Goal: Task Accomplishment & Management: Complete application form

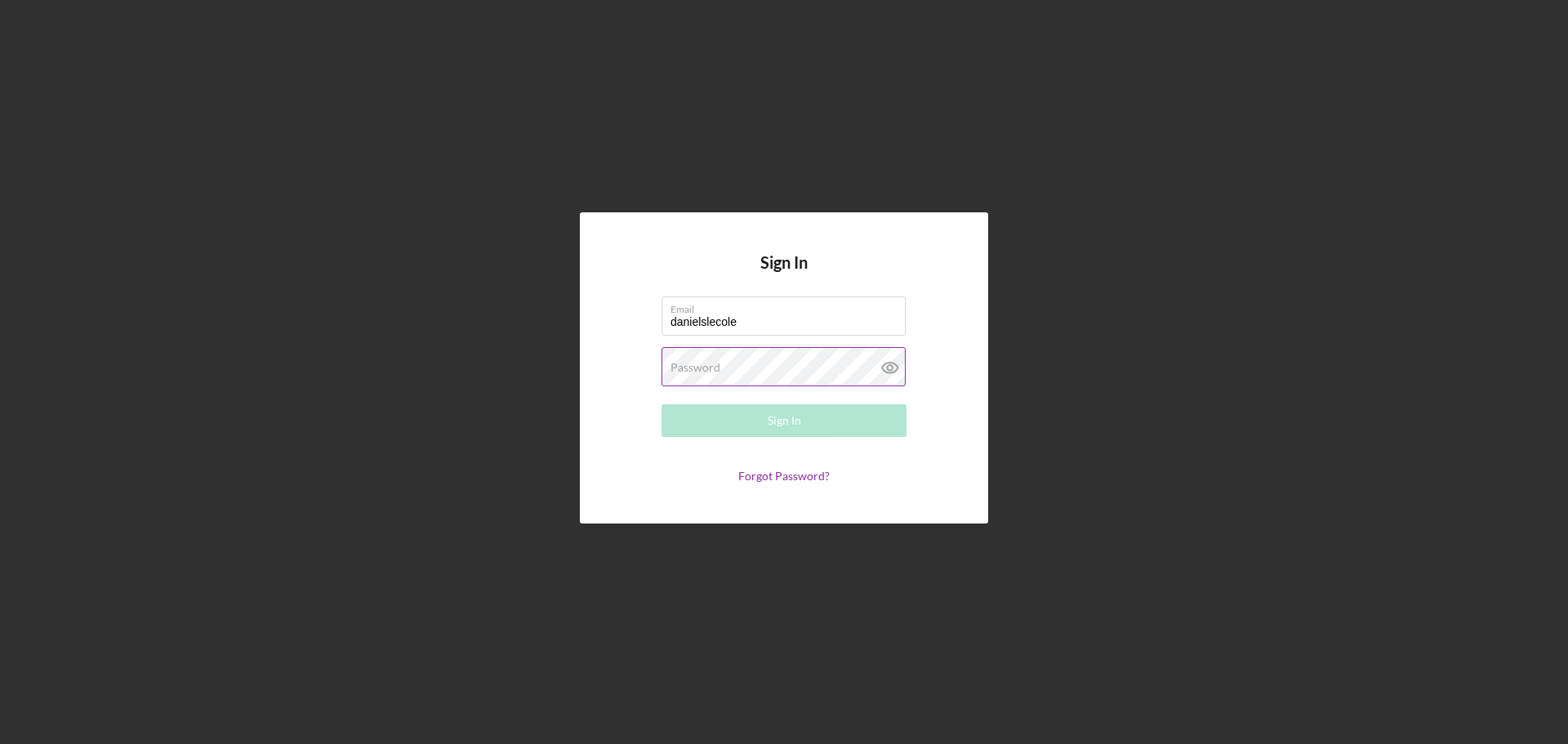
type input "[EMAIL_ADDRESS][DOMAIN_NAME]"
click at [690, 364] on label "Password" at bounding box center [695, 368] width 50 height 13
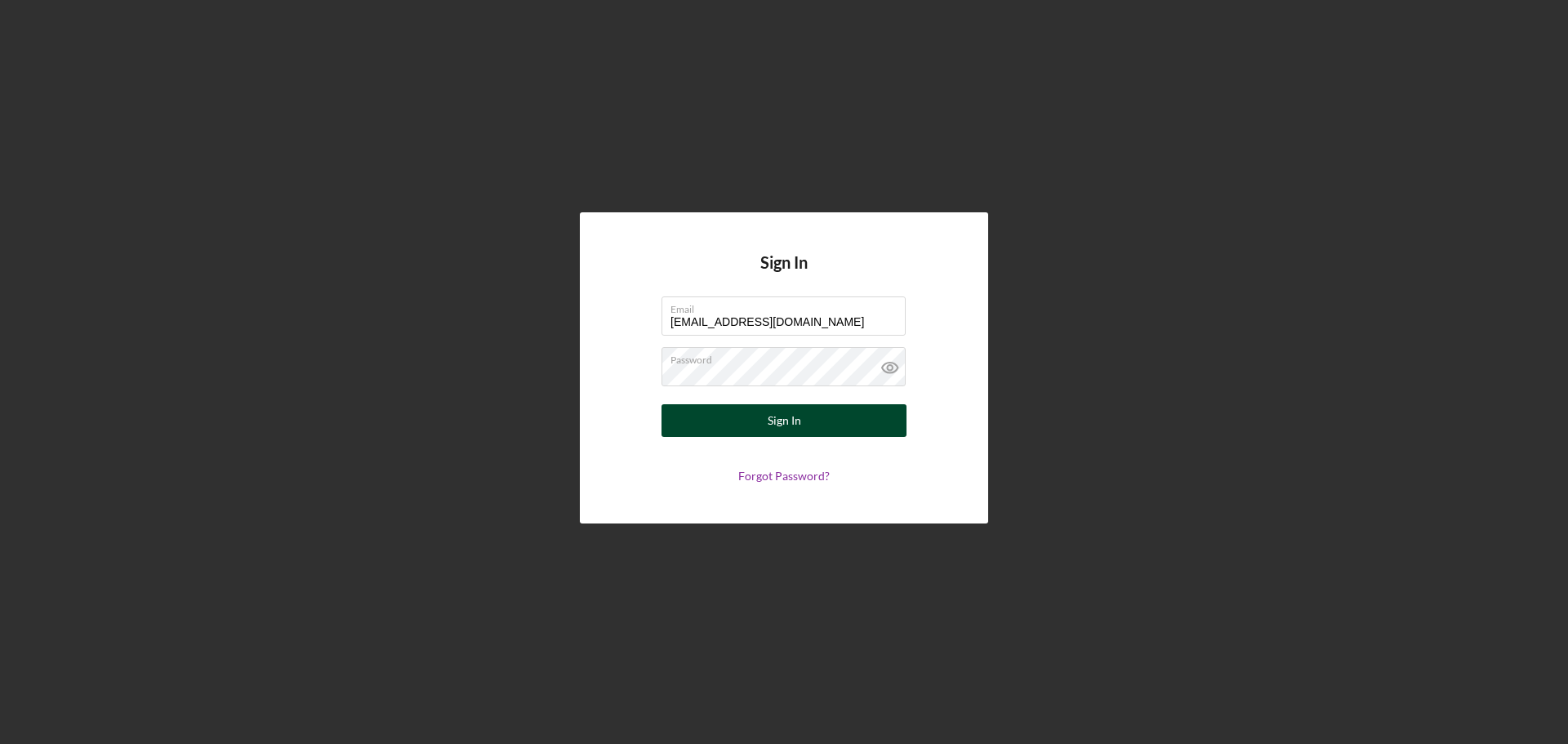
click at [843, 429] on button "Sign In" at bounding box center [784, 421] width 245 height 33
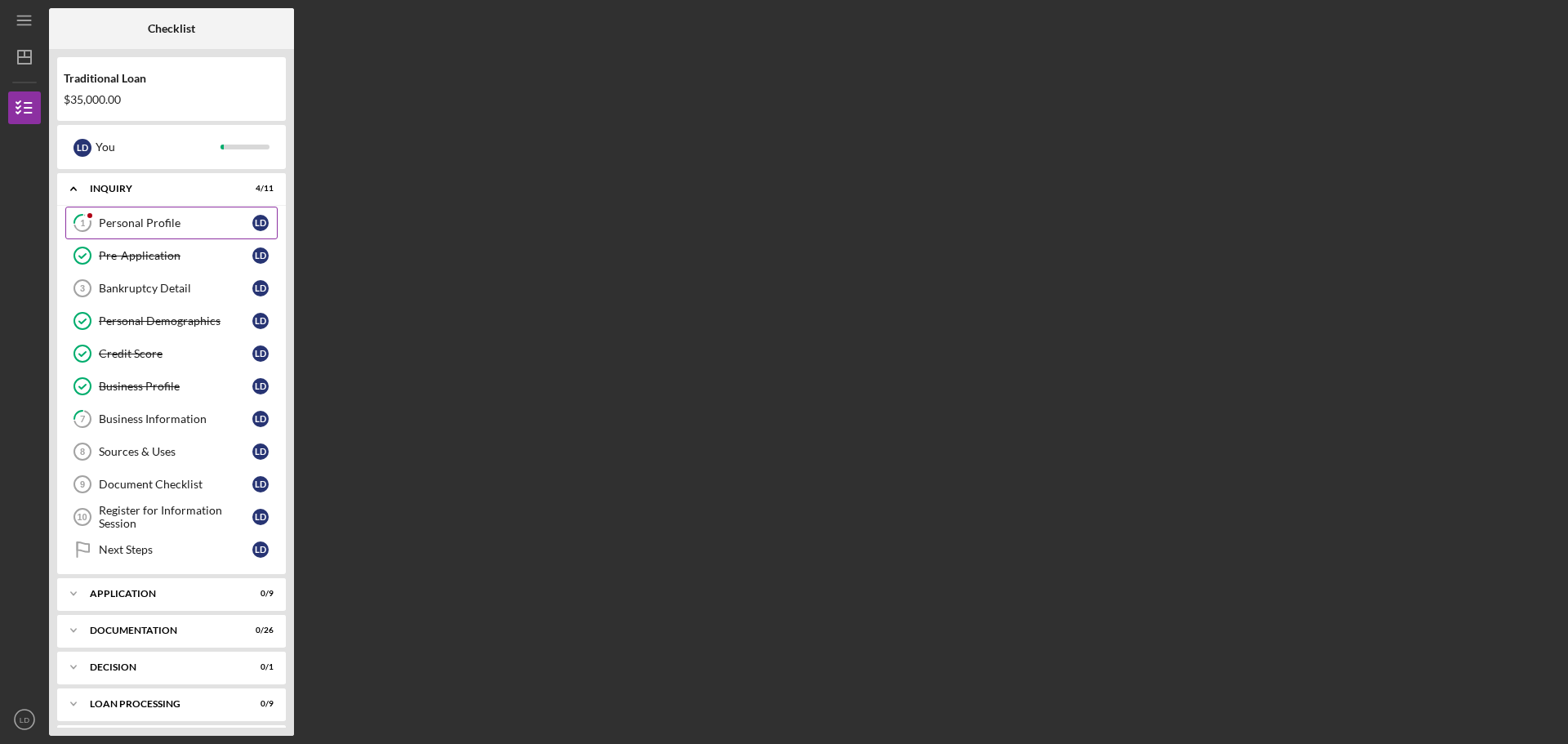
click at [152, 218] on div "Personal Profile" at bounding box center [175, 223] width 153 height 13
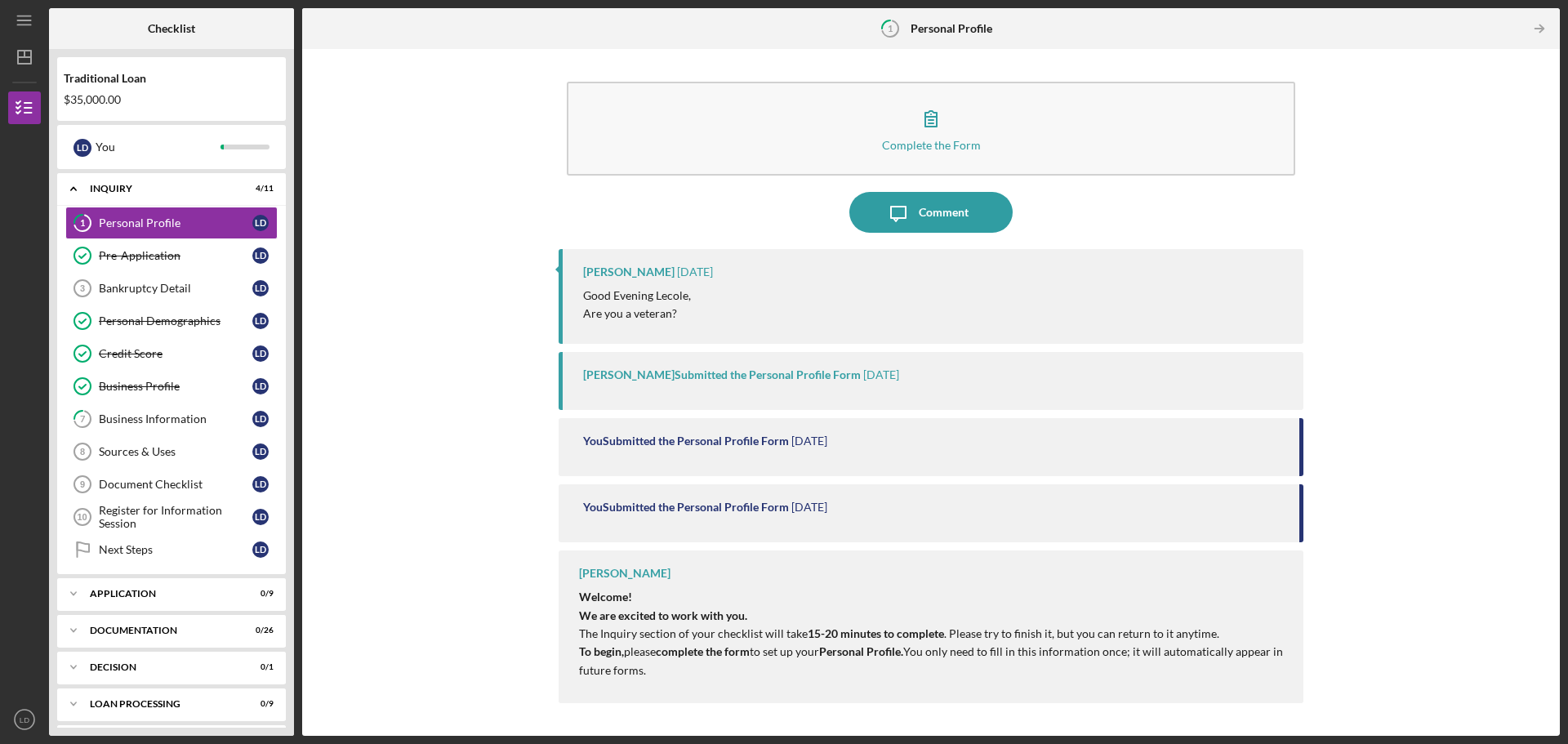
click at [897, 313] on div "Good Evening Lecole, Are you a veteran?" at bounding box center [935, 305] width 704 height 37
click at [635, 268] on div "[PERSON_NAME]" at bounding box center [629, 272] width 91 height 13
click at [646, 298] on p "Good Evening Lecole," at bounding box center [637, 296] width 108 height 18
click at [795, 445] on time "[DATE]" at bounding box center [809, 441] width 36 height 13
click at [1301, 522] on div "You Submitted the Personal Profile Form [DATE]" at bounding box center [931, 514] width 745 height 58
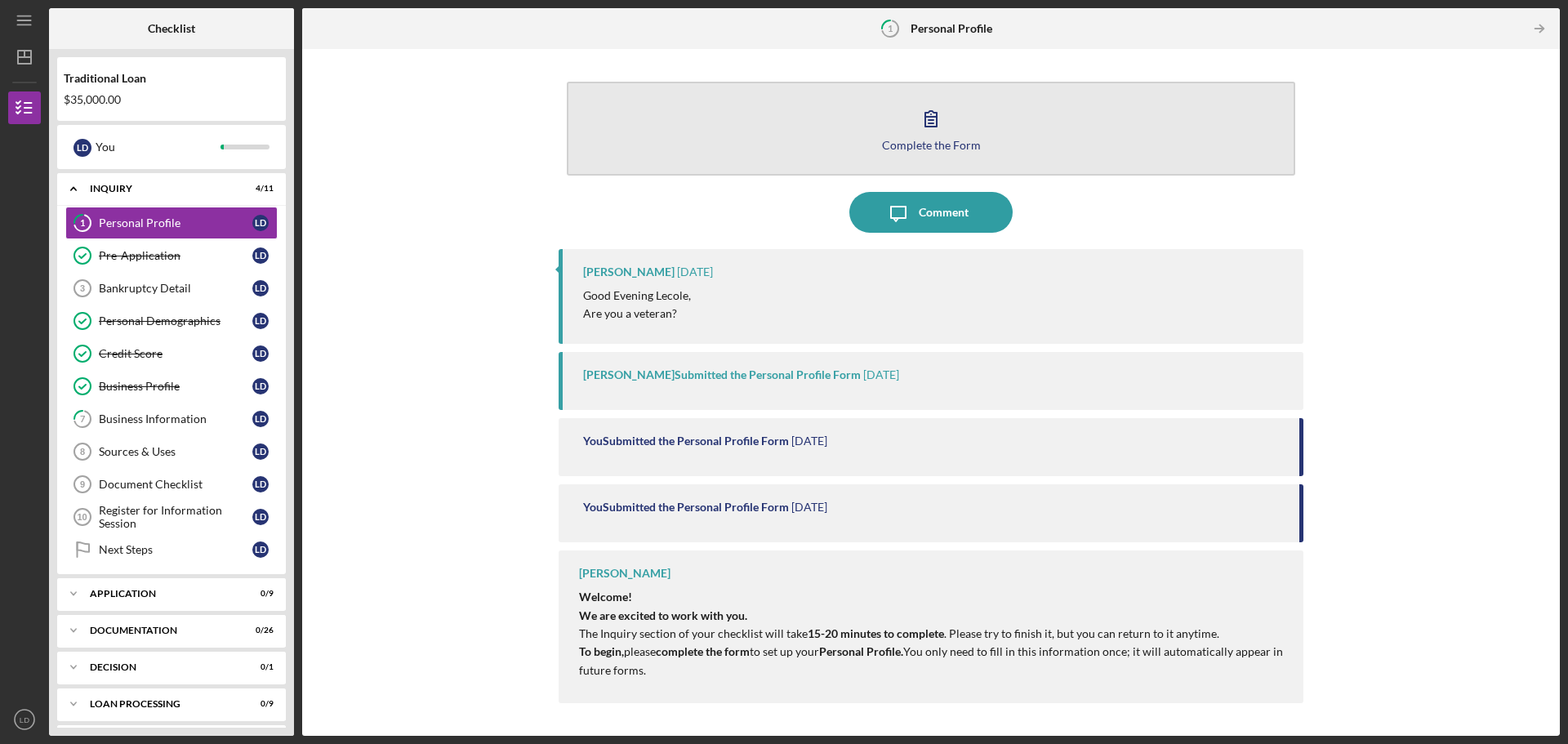
click at [938, 109] on icon "button" at bounding box center [931, 118] width 41 height 41
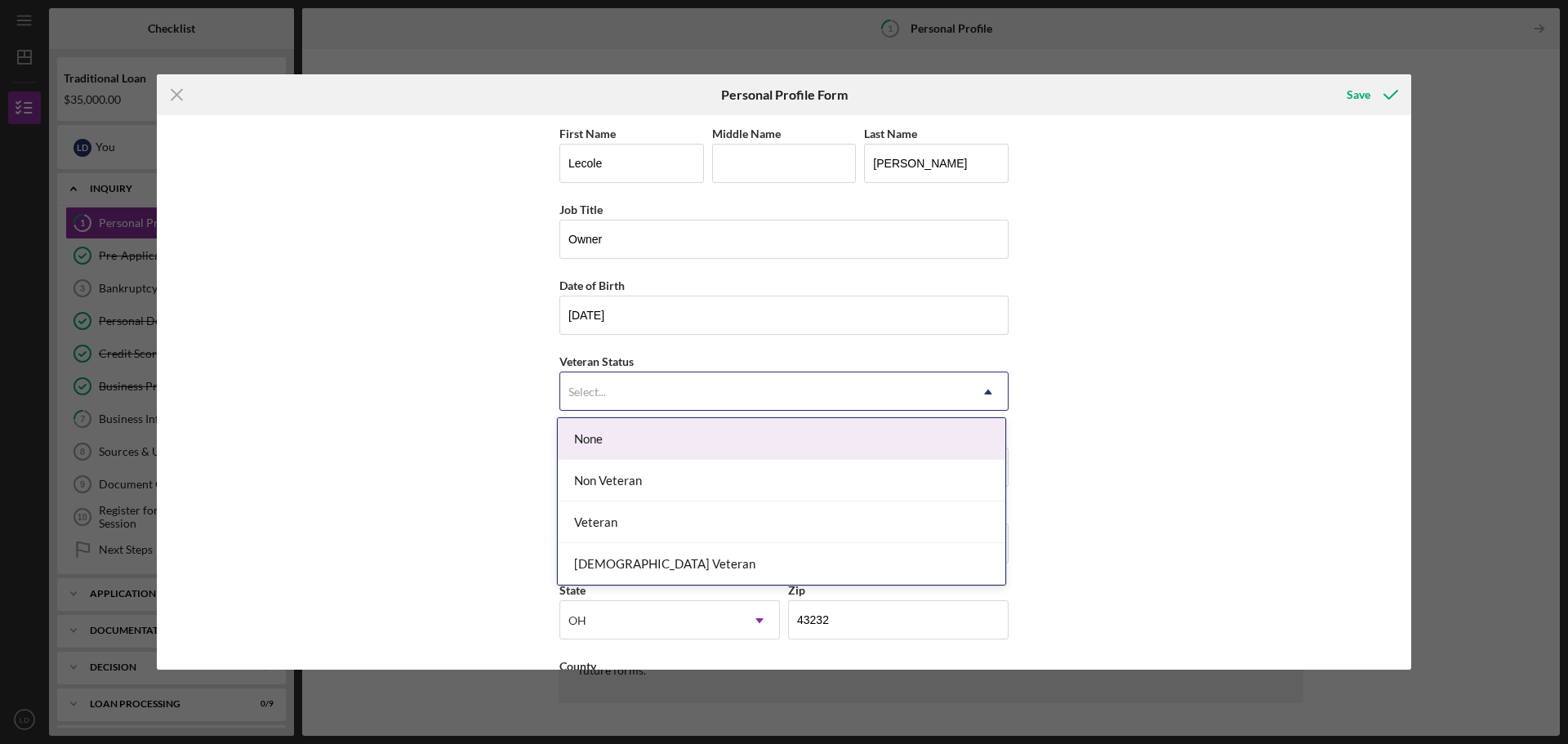
click at [991, 386] on icon "Icon/Dropdown Arrow" at bounding box center [988, 392] width 39 height 39
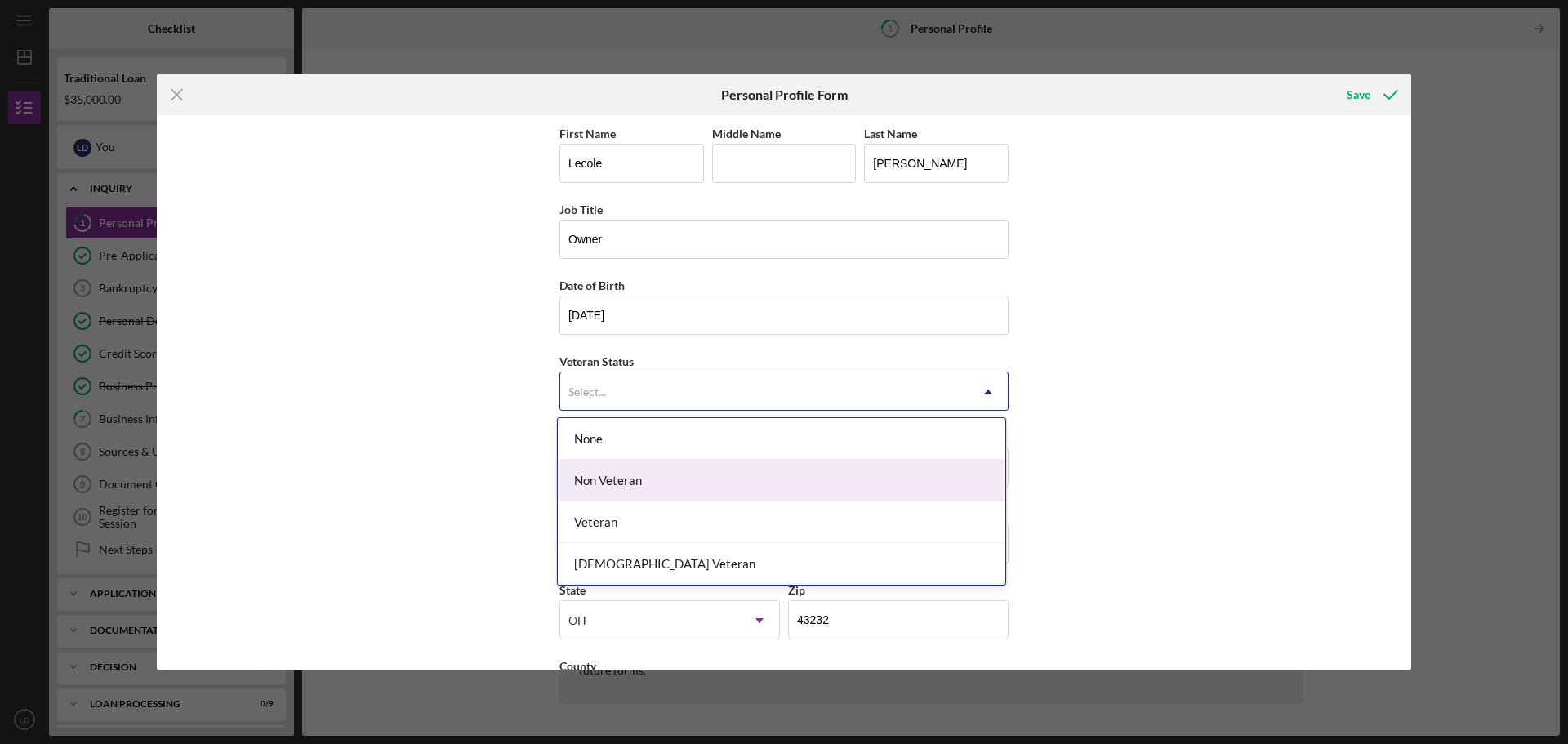
click at [689, 481] on div "Non Veteran" at bounding box center [781, 481] width 447 height 42
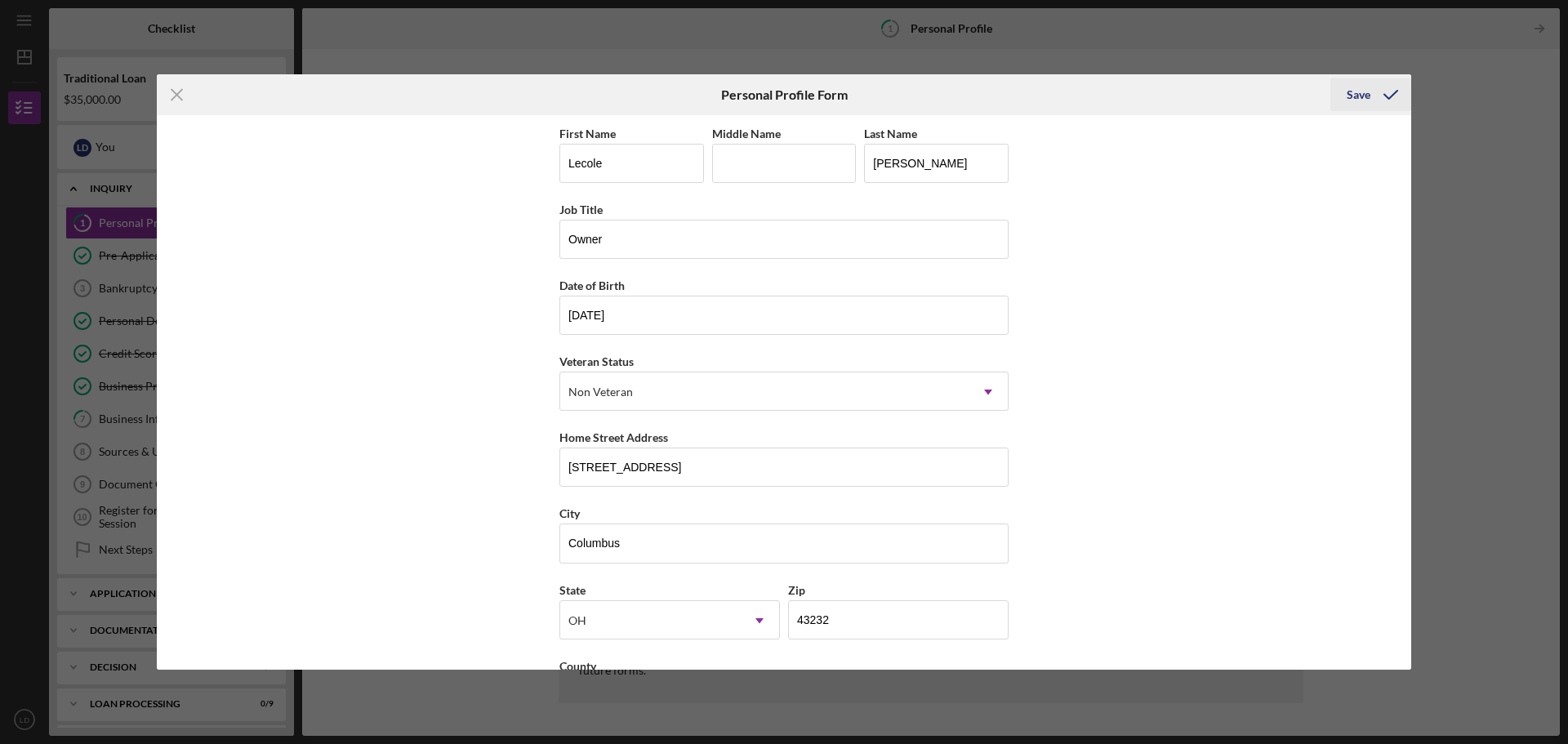
click at [1355, 92] on div "Save" at bounding box center [1359, 95] width 24 height 33
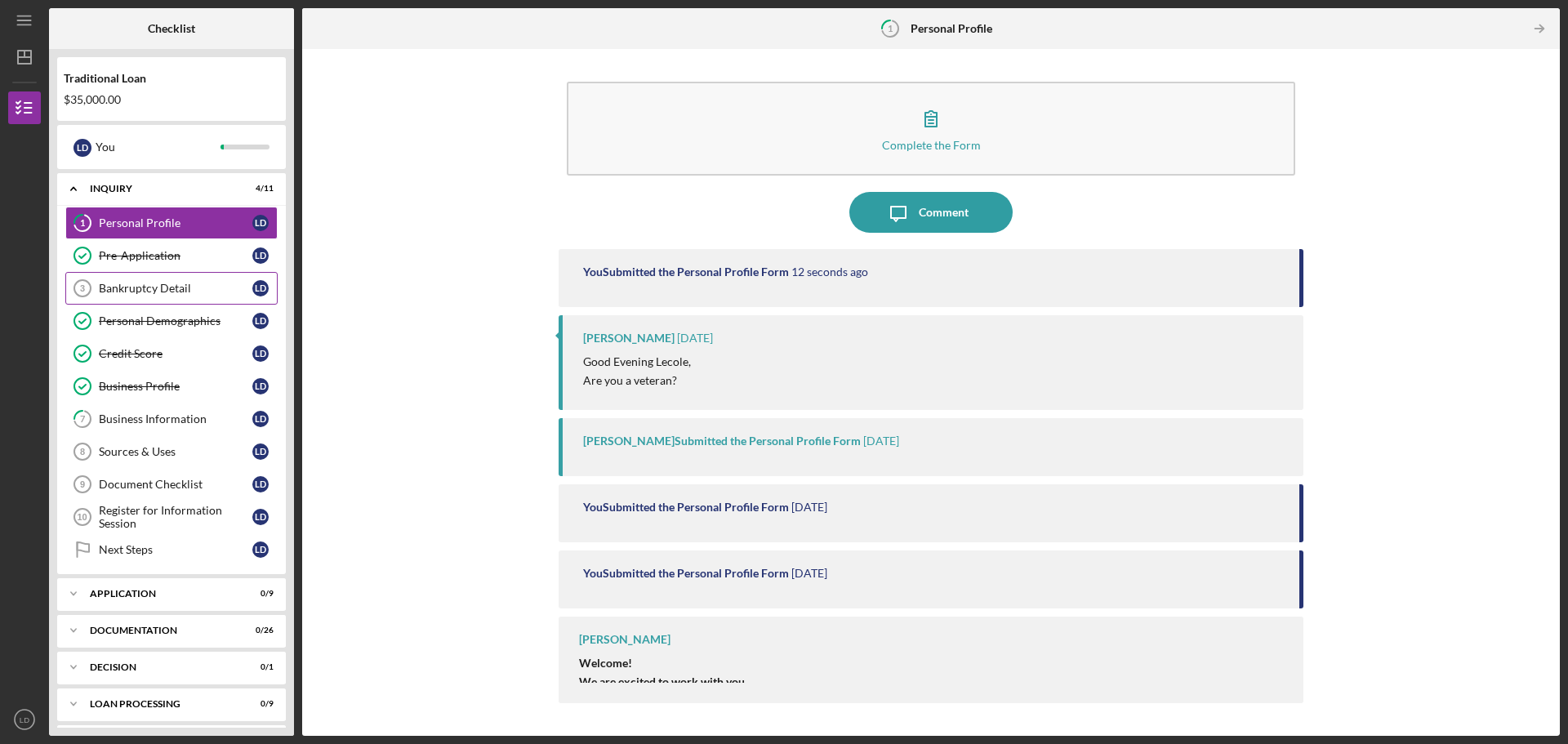
click at [214, 280] on link "Bankruptcy Detail 3 Bankruptcy Detail [PERSON_NAME]" at bounding box center [172, 288] width 213 height 33
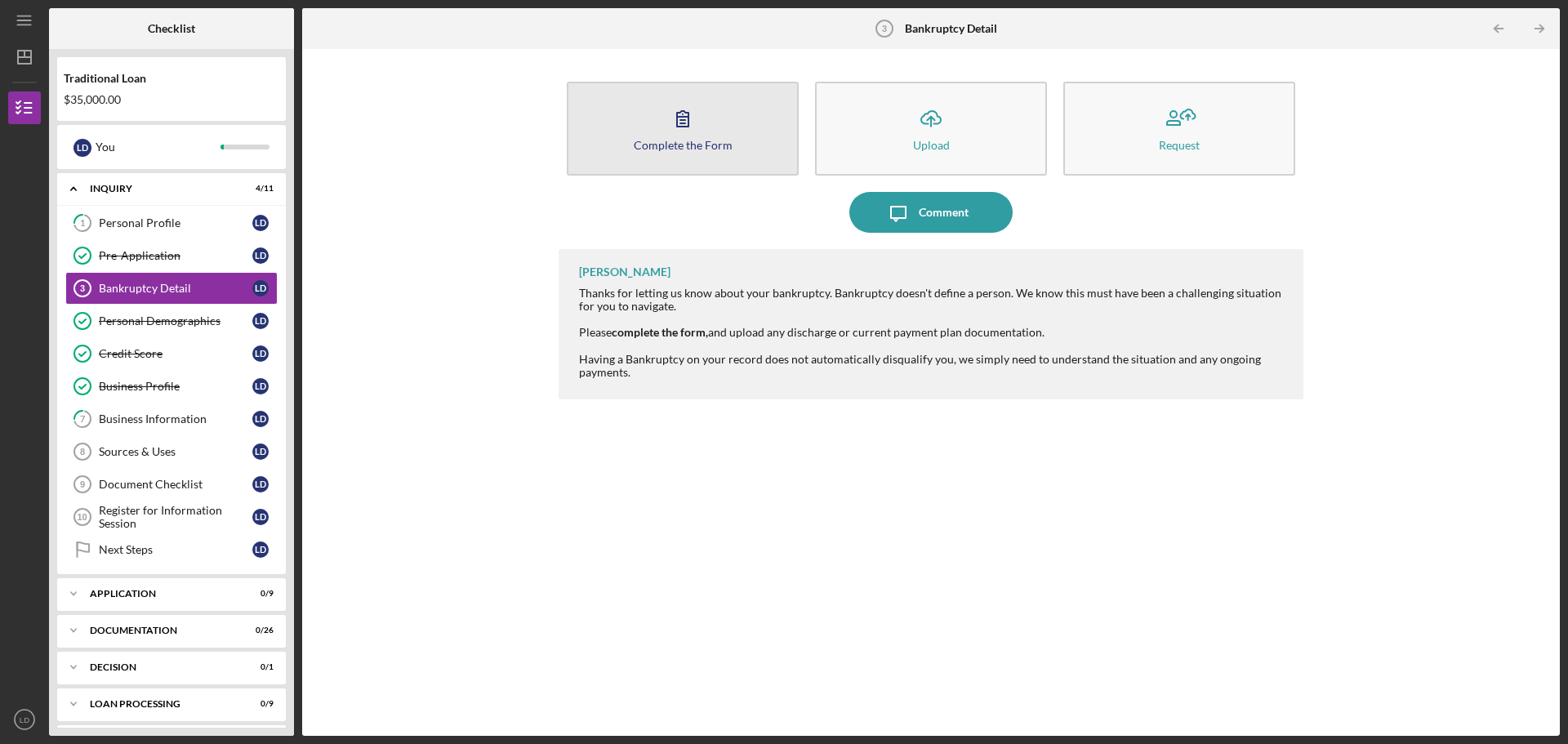
click at [682, 140] on div "Complete the Form" at bounding box center [683, 144] width 99 height 12
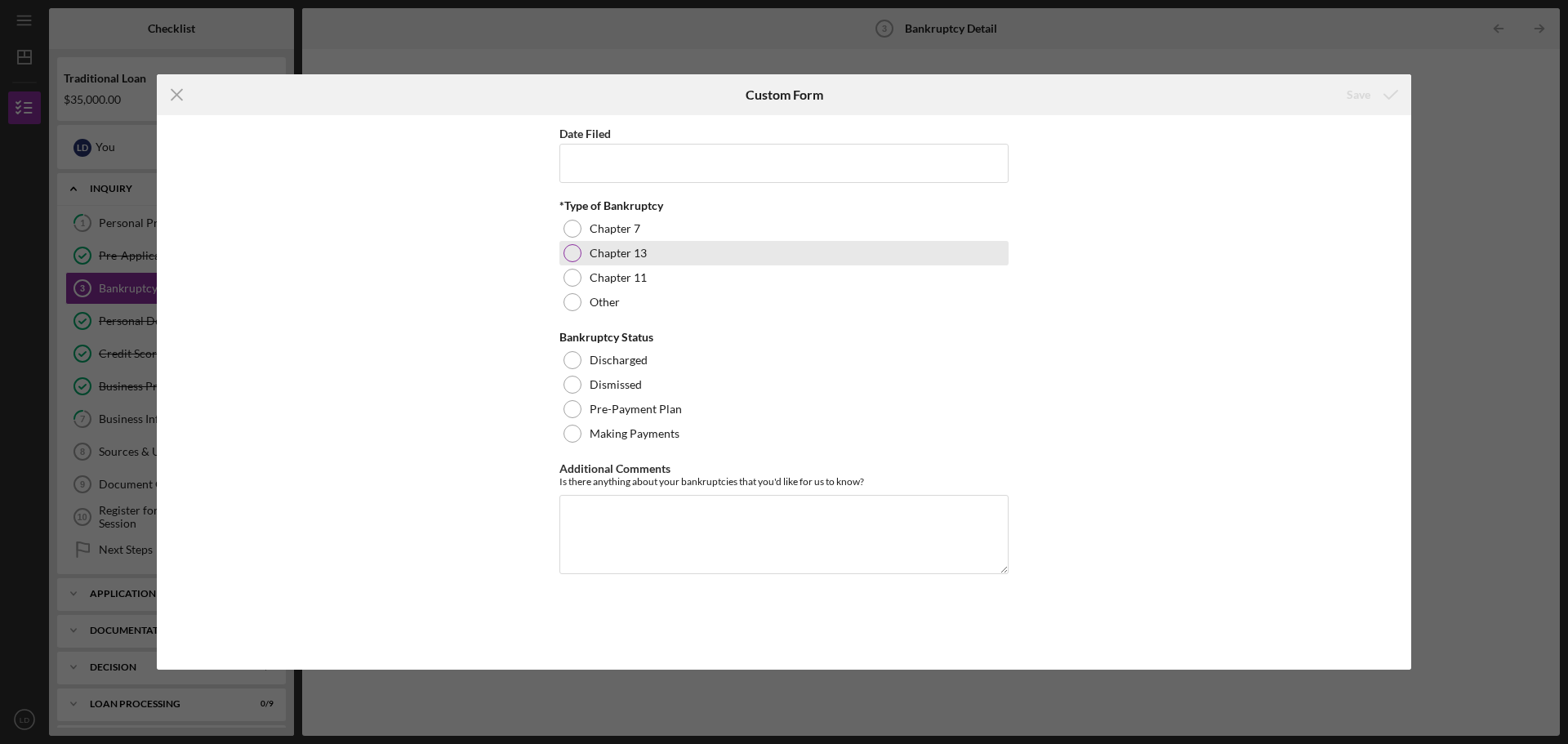
click at [569, 247] on div at bounding box center [572, 254] width 18 height 18
click at [579, 161] on input "Date Filed" at bounding box center [784, 162] width 449 height 39
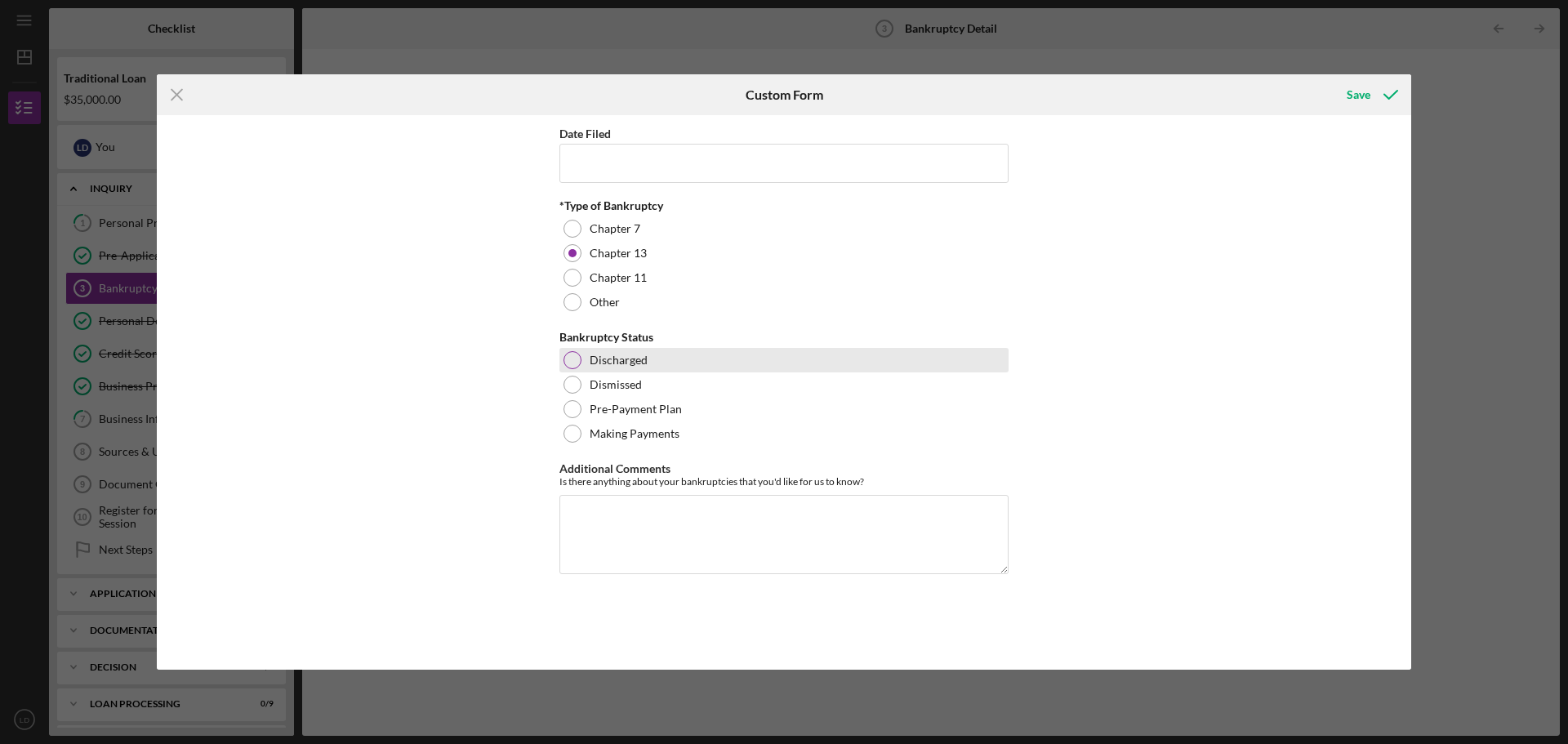
click at [573, 360] on div at bounding box center [572, 361] width 18 height 18
click at [579, 511] on textarea "Additional Comments" at bounding box center [784, 534] width 449 height 79
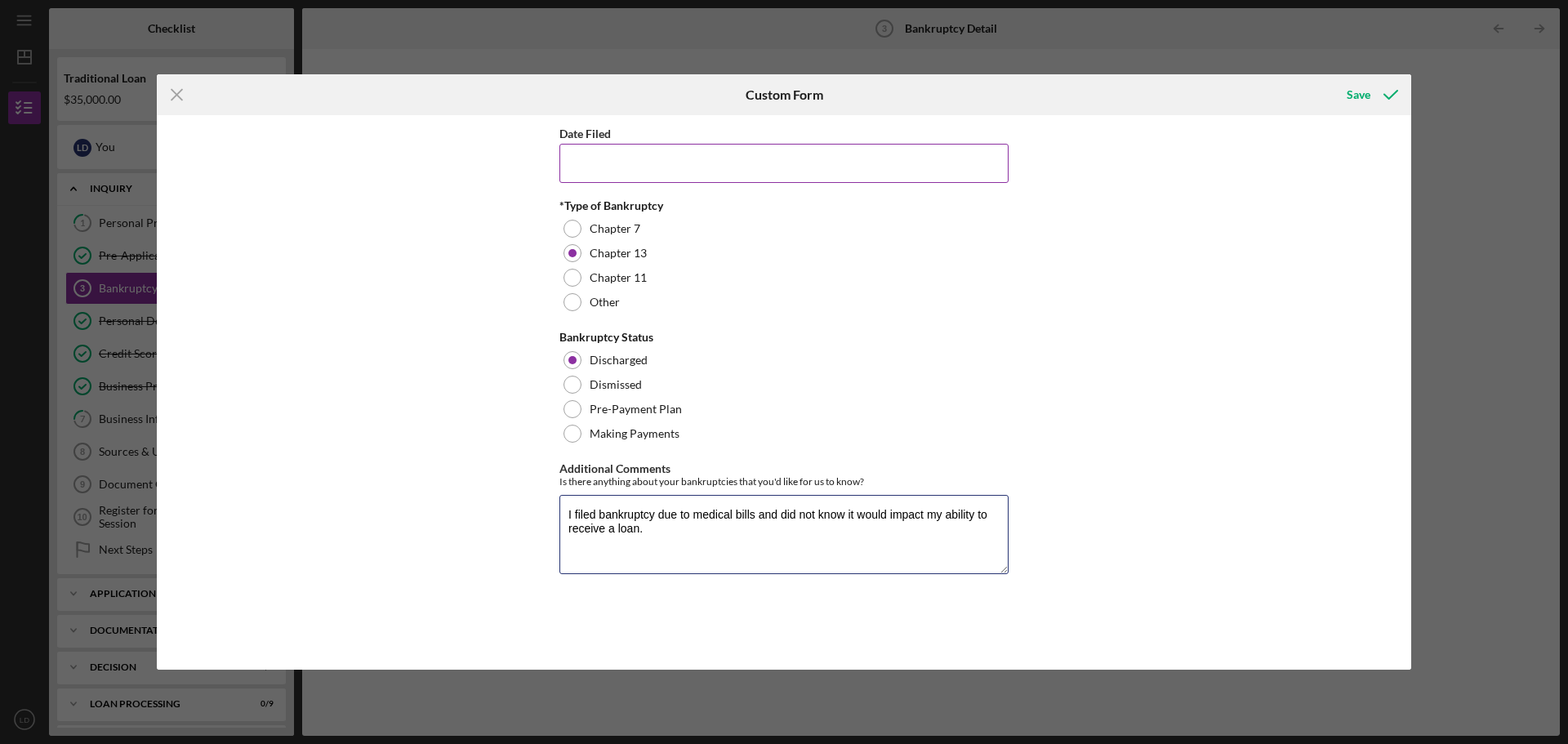
type textarea "I filed bankruptcy due to medical bills and did not know it would impact my abi…"
click at [575, 160] on input "Date Filed" at bounding box center [784, 162] width 449 height 39
type input "[DATE]"
click at [1358, 97] on div "Save" at bounding box center [1359, 95] width 24 height 33
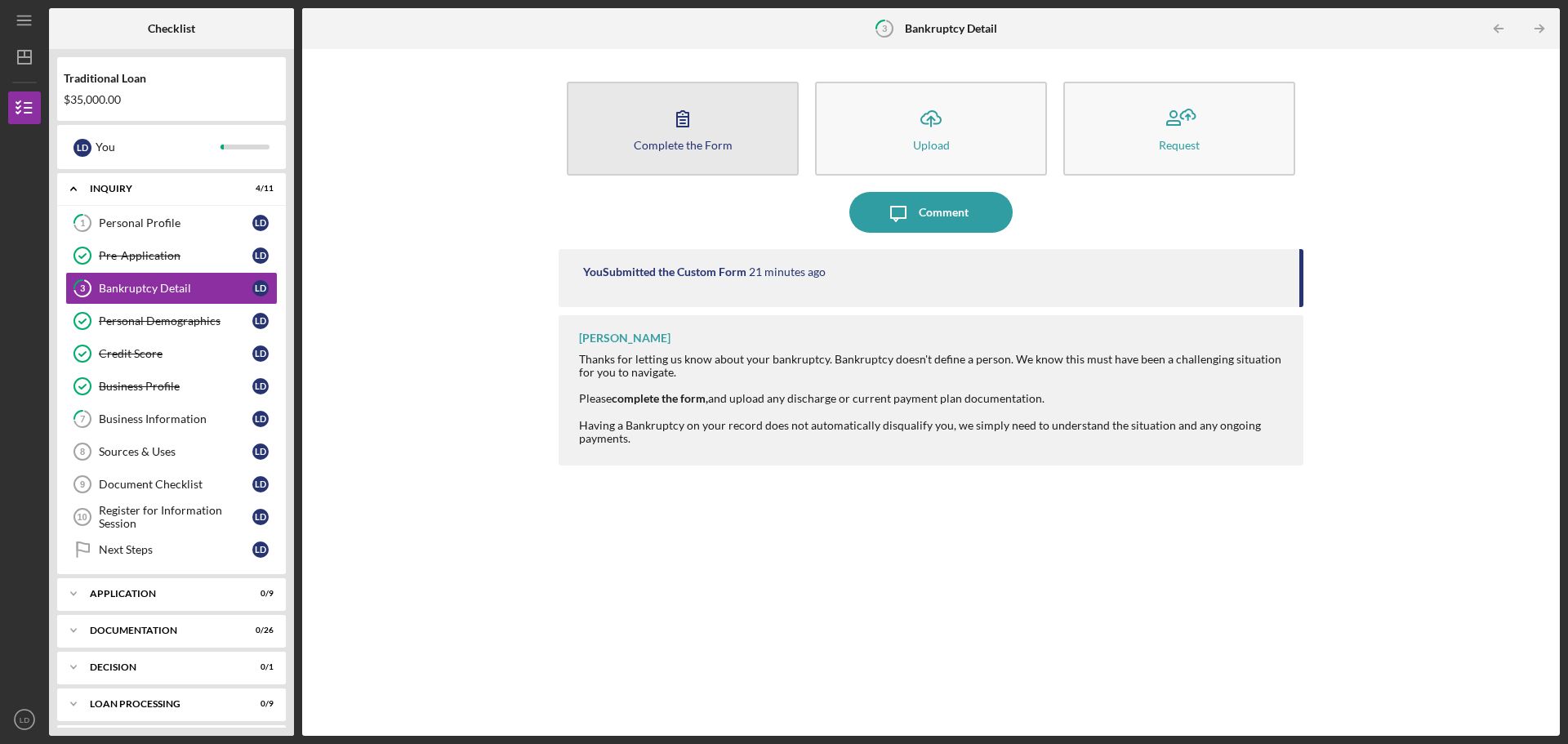
click at [656, 141] on div "Complete the Form" at bounding box center [683, 144] width 99 height 12
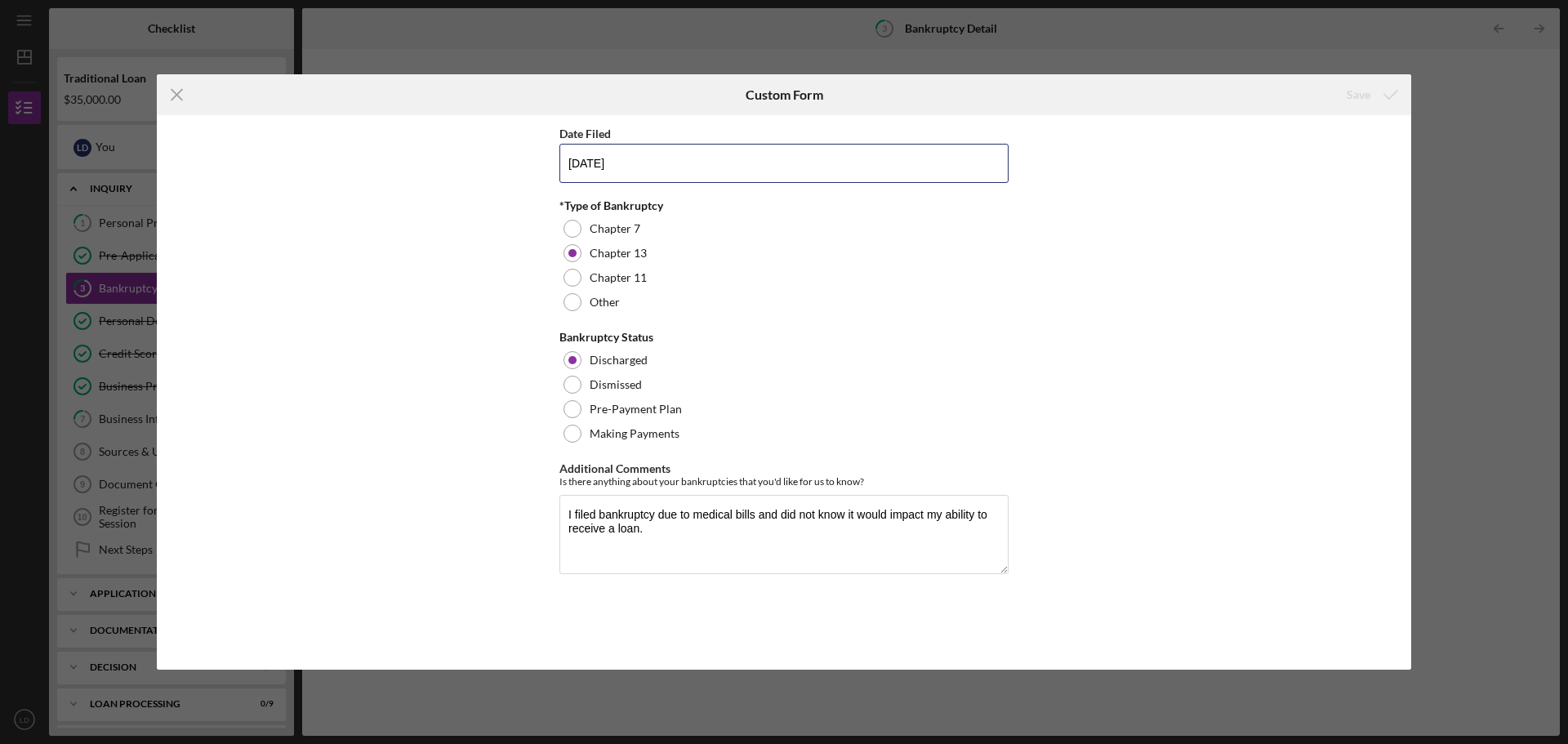
drag, startPoint x: 630, startPoint y: 159, endPoint x: 433, endPoint y: 141, distance: 197.8
click at [433, 141] on div "Date Filed [DATE] *Type of Bankruptcy Chapter 7 Chapter 13 Chapter 11 Other Ban…" at bounding box center [784, 393] width 1255 height 555
type input "[DATE]"
click at [1364, 93] on div "Save" at bounding box center [1359, 95] width 24 height 33
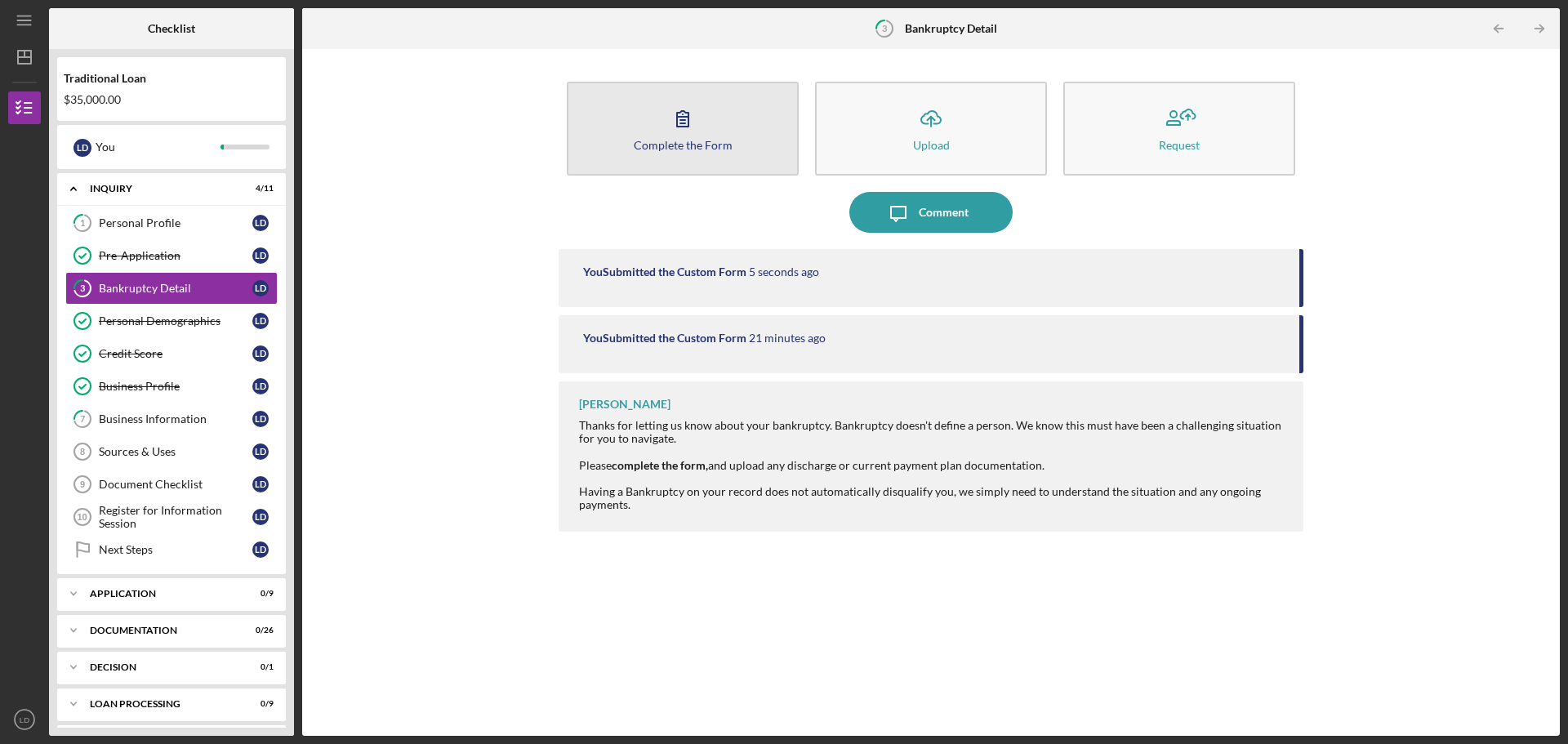
click at [659, 139] on div "Complete the Form" at bounding box center [683, 144] width 99 height 12
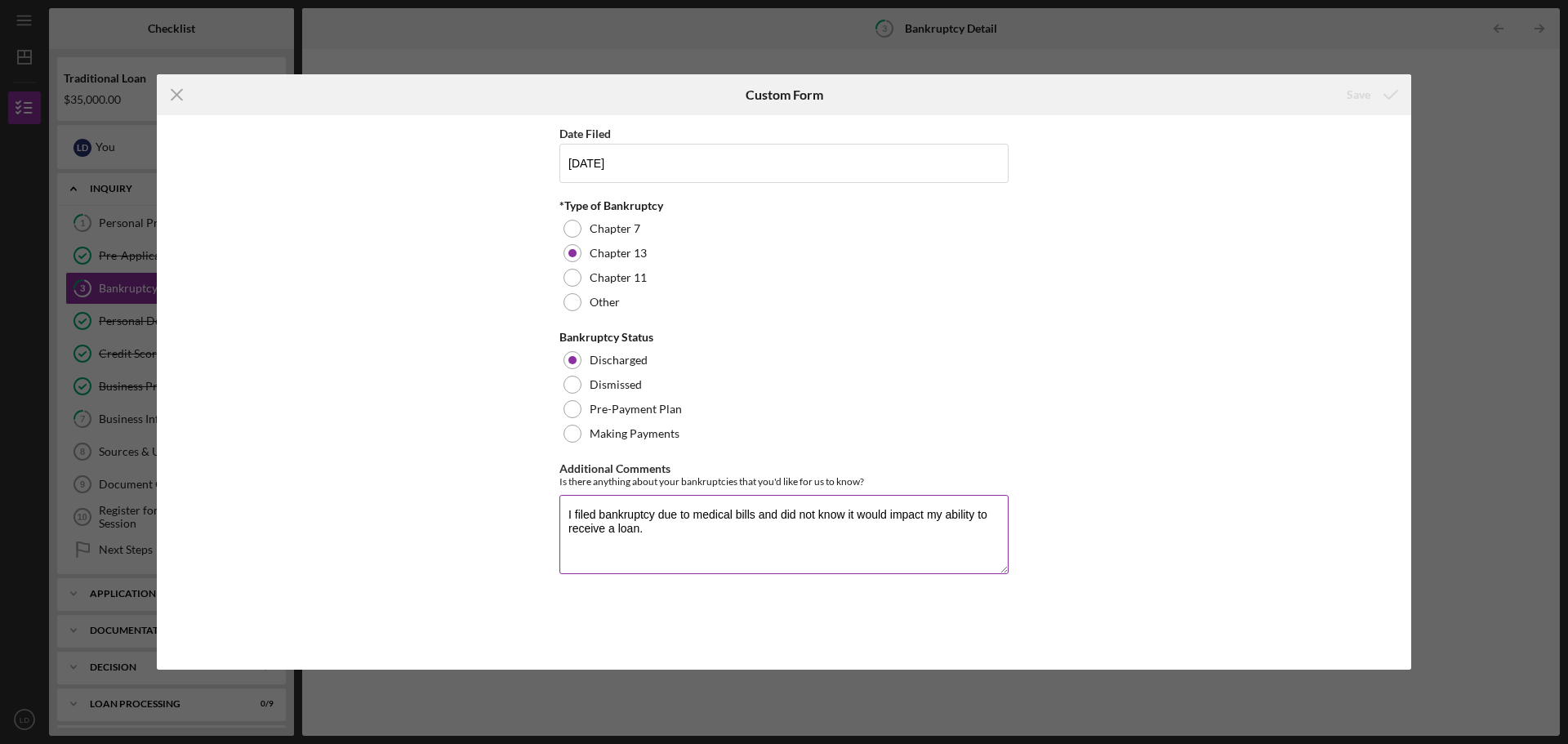
click at [654, 527] on textarea "I filed bankruptcy due to medical bills and did not know it would impact my abi…" at bounding box center [784, 534] width 449 height 79
click at [920, 530] on textarea "I filed bankruptcy due to medical bills and did not know it would impact my abi…" at bounding box center [784, 534] width 449 height 79
drag, startPoint x: 969, startPoint y: 529, endPoint x: 1016, endPoint y: 557, distance: 54.7
click at [969, 530] on textarea "I filed bankruptcy due to medical bills and did not know it would impact my abi…" at bounding box center [784, 534] width 449 height 79
drag, startPoint x: 660, startPoint y: 542, endPoint x: 719, endPoint y: 549, distance: 59.4
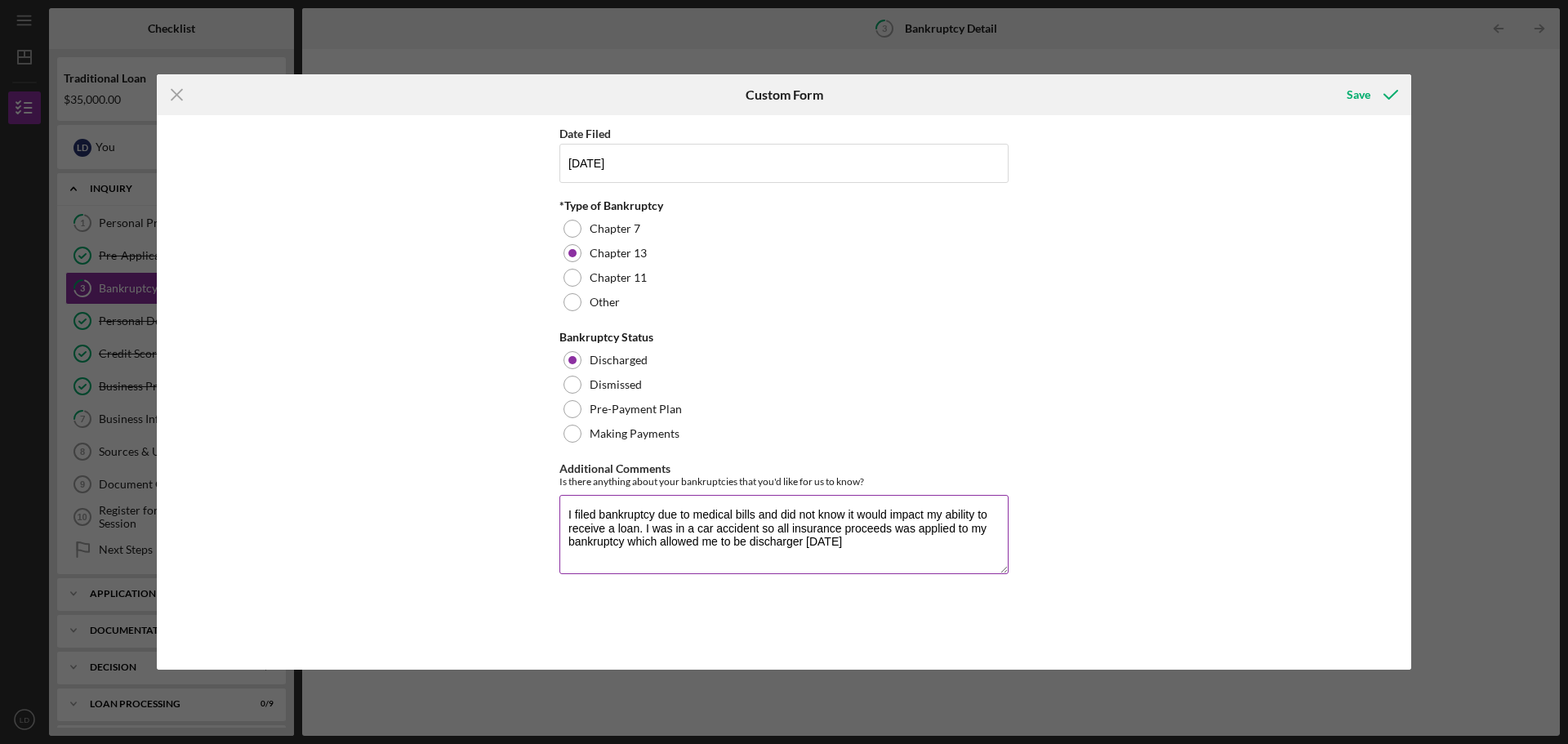
click at [665, 542] on textarea "I filed bankruptcy due to medical bills and did not know it would impact my abi…" at bounding box center [784, 534] width 449 height 79
type textarea "I filed bankruptcy due to medical bills and did not know it would impact my abi…"
click at [1364, 93] on div "Save" at bounding box center [1359, 95] width 24 height 33
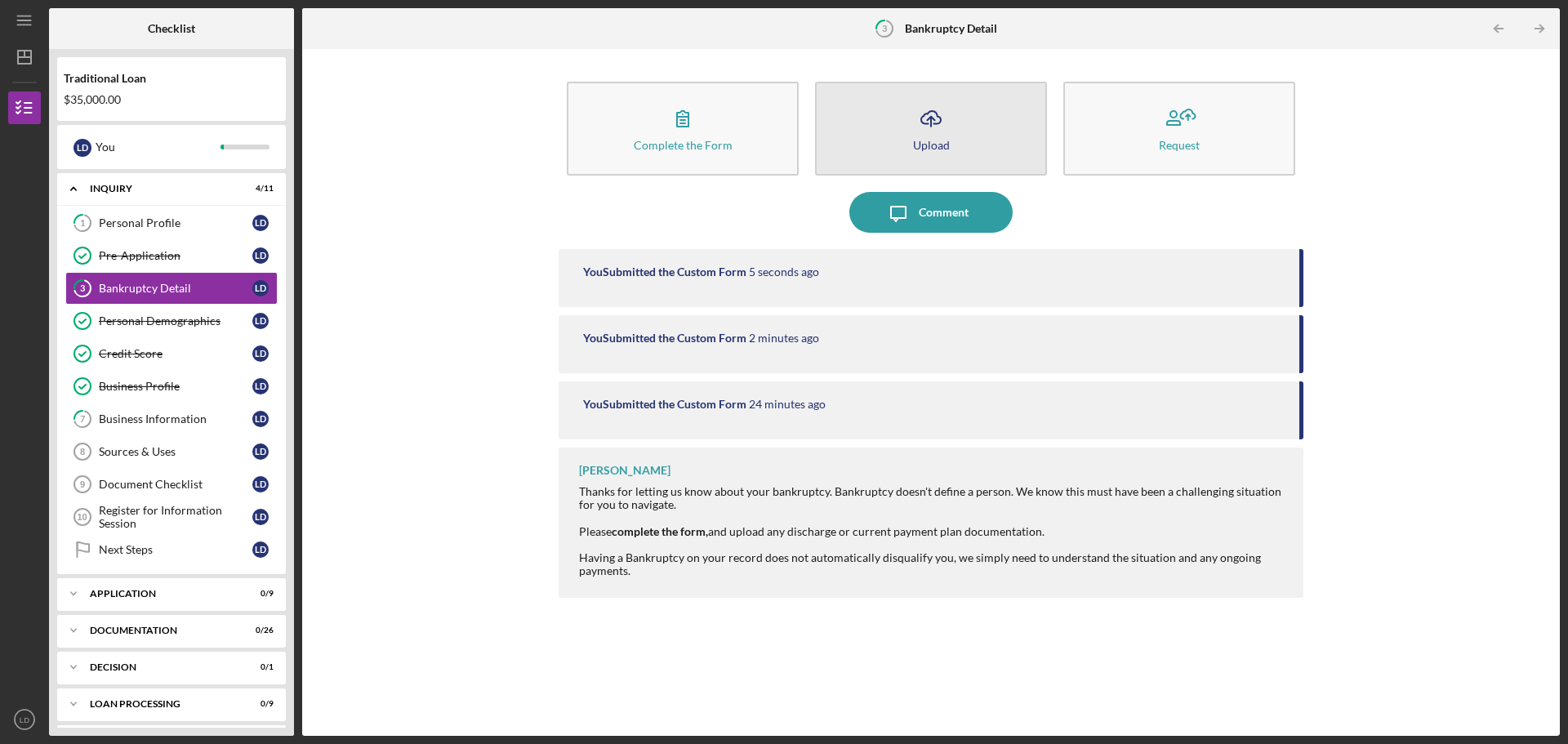
click at [933, 143] on div "Upload" at bounding box center [931, 144] width 37 height 12
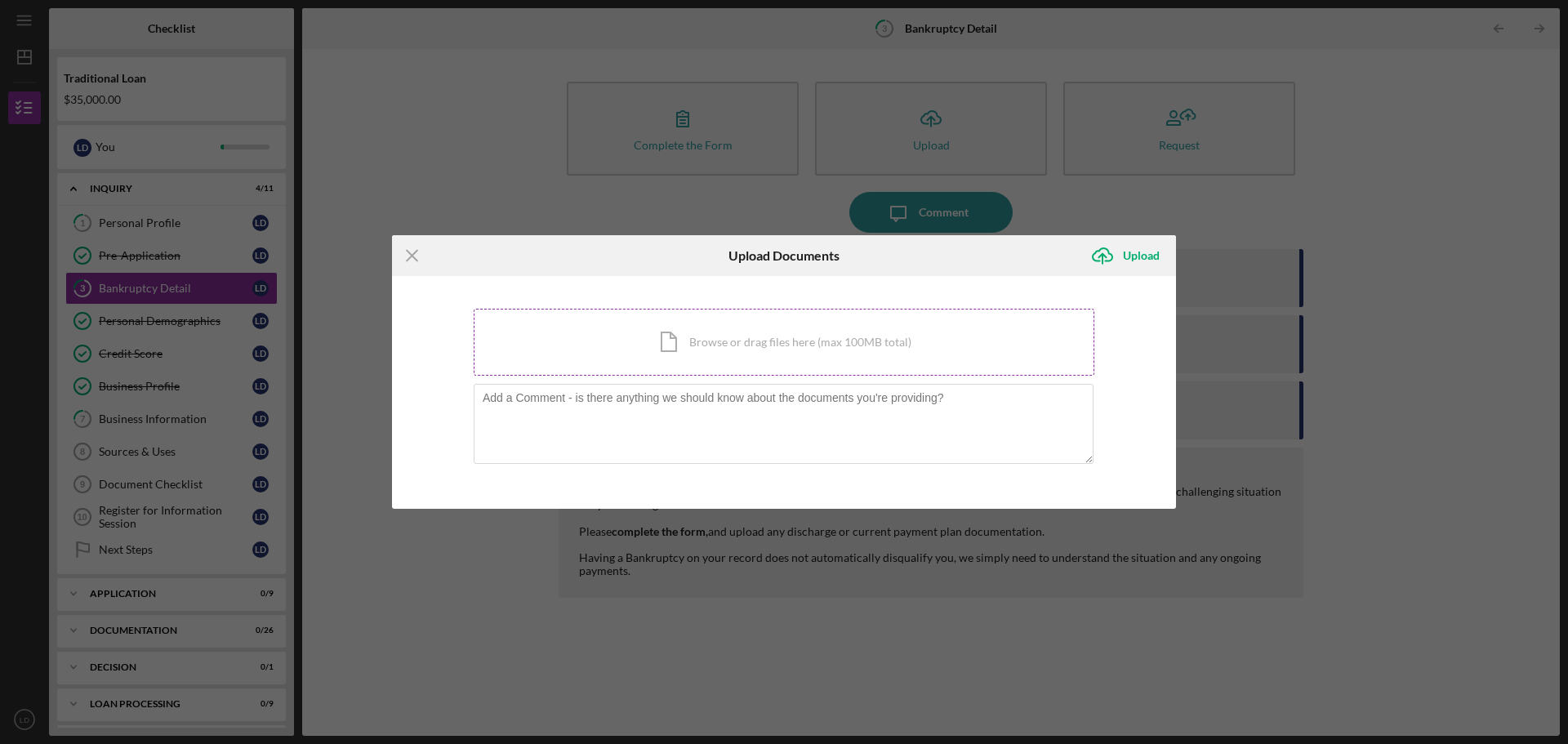
click at [734, 336] on div "Icon/Document Browse or drag files here (max 100MB total) Tap to choose files o…" at bounding box center [784, 341] width 621 height 67
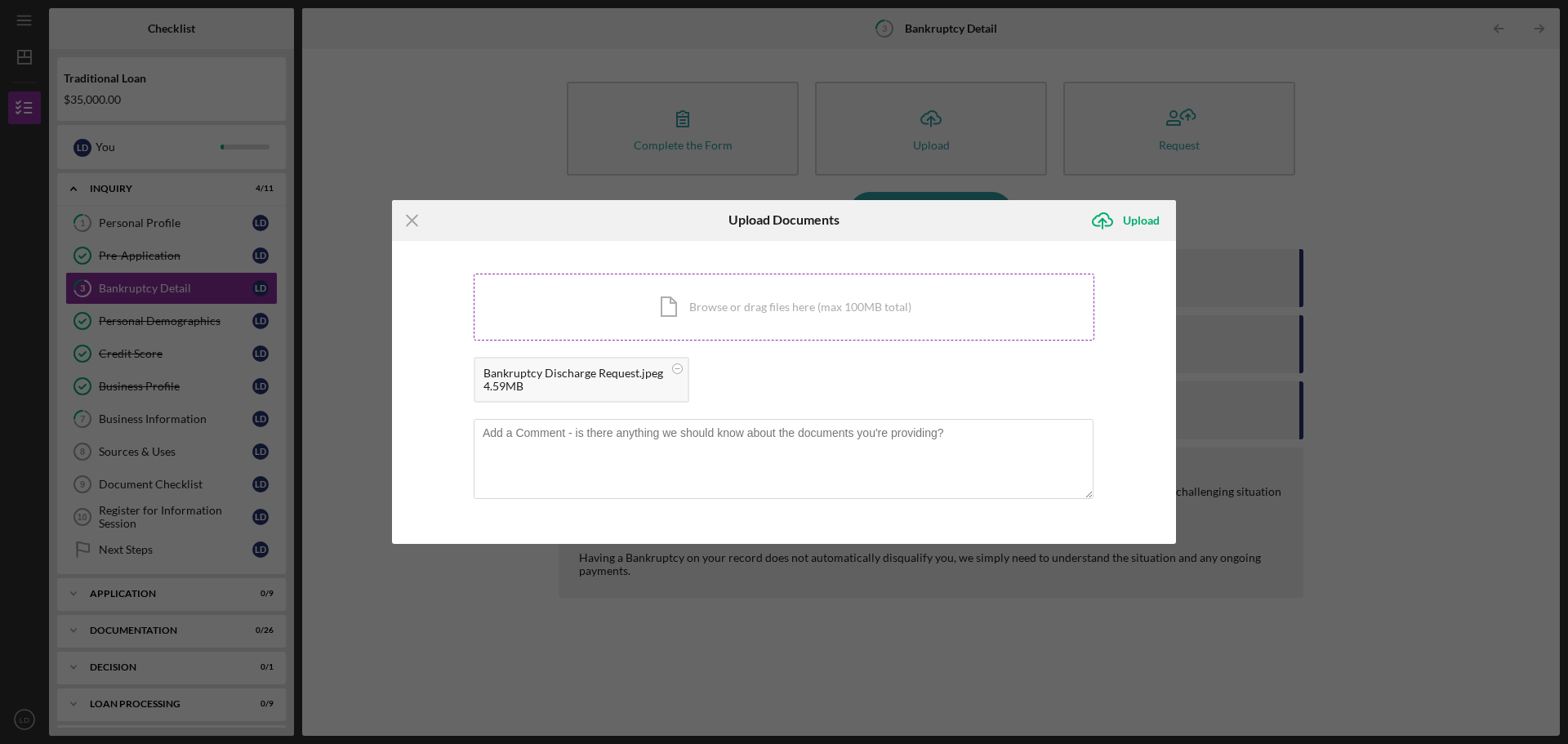
click at [751, 303] on div "Icon/Document Browse or drag files here (max 100MB total) Tap to choose files o…" at bounding box center [784, 307] width 621 height 67
click at [488, 439] on textarea at bounding box center [783, 459] width 620 height 80
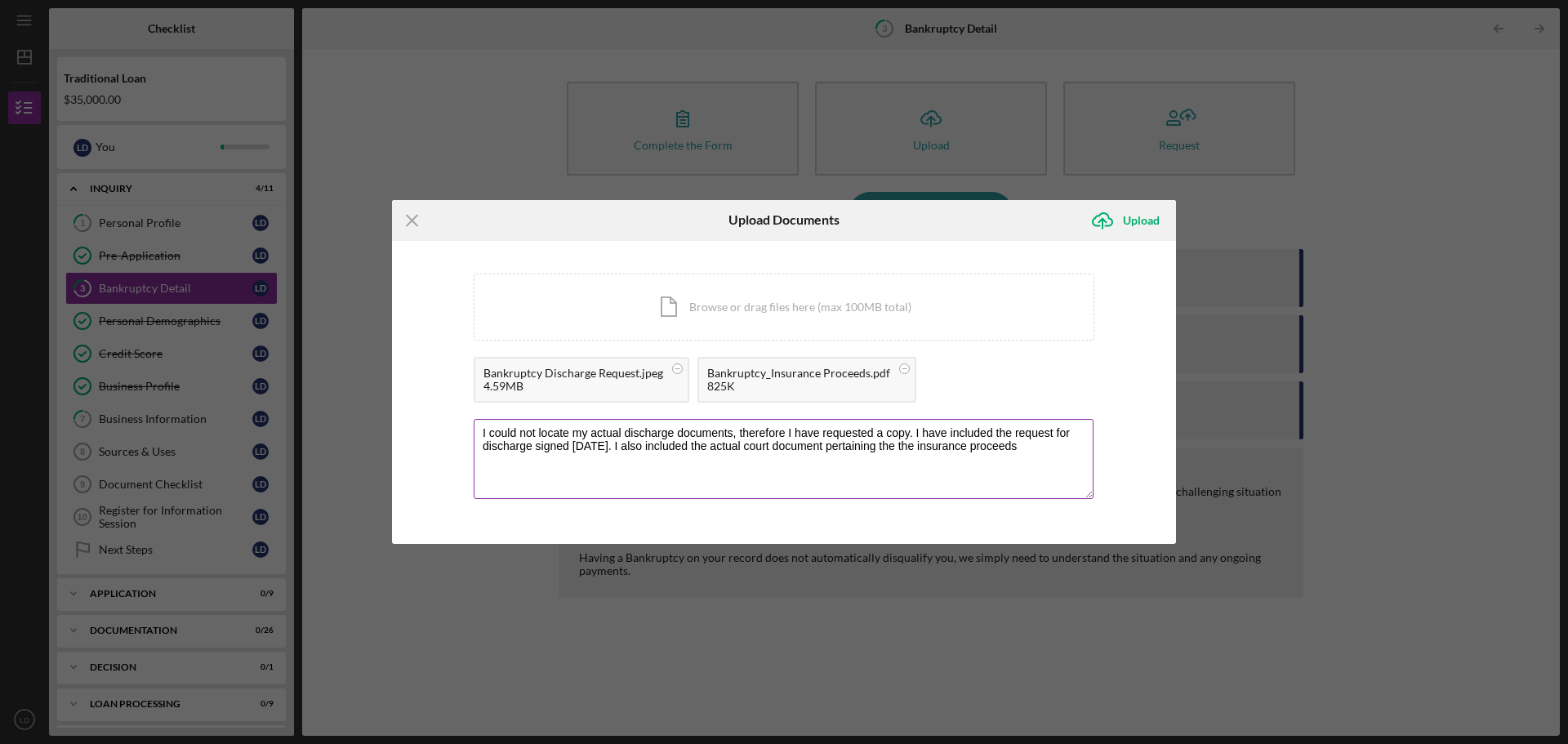
click at [836, 445] on textarea "I could not locate my actual discharge documents, therefore I have requested a …" at bounding box center [783, 459] width 620 height 80
click at [727, 448] on textarea "I could not locate my actual discharge documents, therefore I have requested a …" at bounding box center [783, 459] width 620 height 80
click at [860, 446] on textarea "I could not locate my actual discharge documents, therefore I have requested a …" at bounding box center [783, 459] width 620 height 80
click at [997, 450] on textarea "I could not locate my actual discharge documents, therefore I have requested a …" at bounding box center [783, 459] width 620 height 80
type textarea "I could not locate my actual discharge documents, therefore I have requested a …"
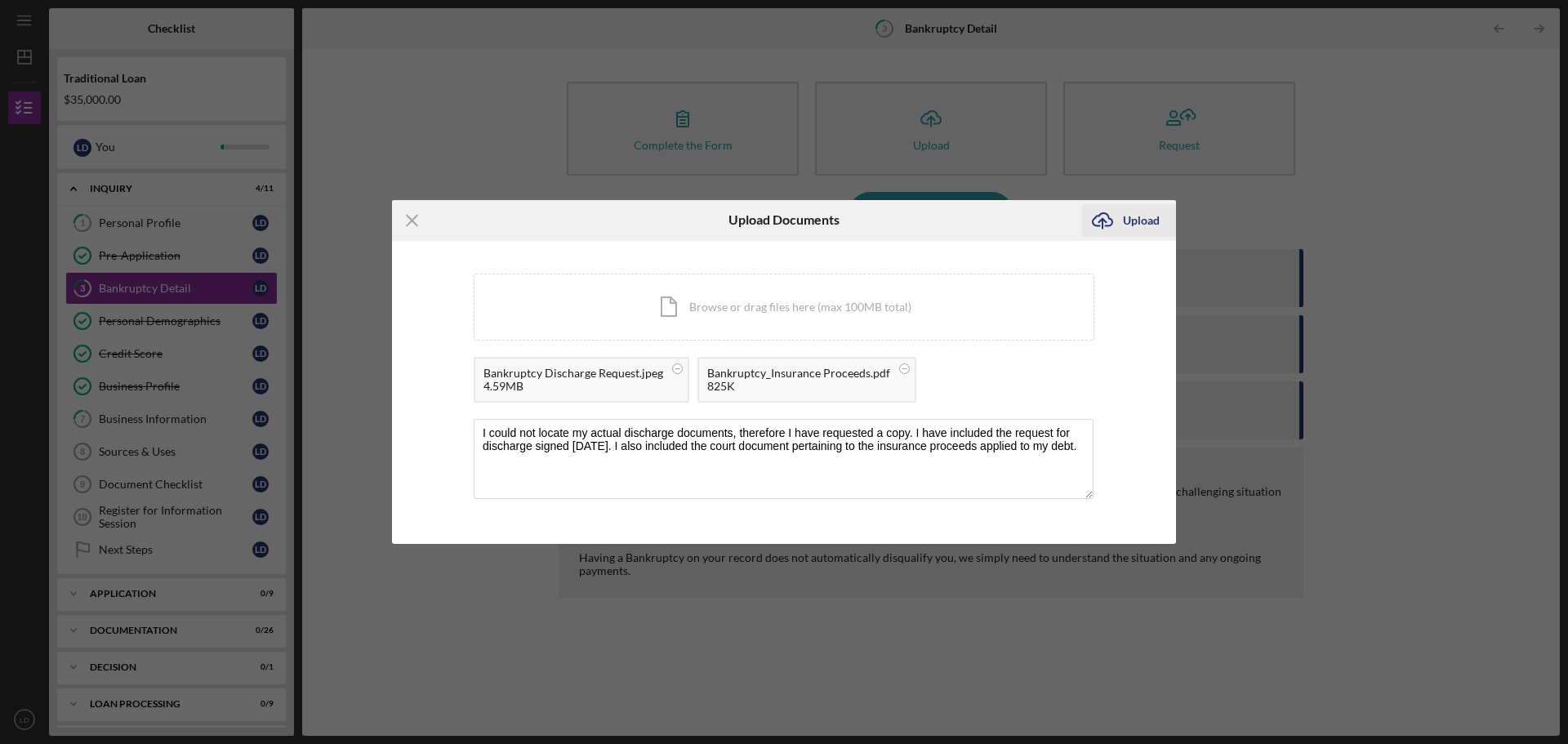
click at [1122, 222] on icon "Icon/Upload" at bounding box center [1103, 220] width 41 height 41
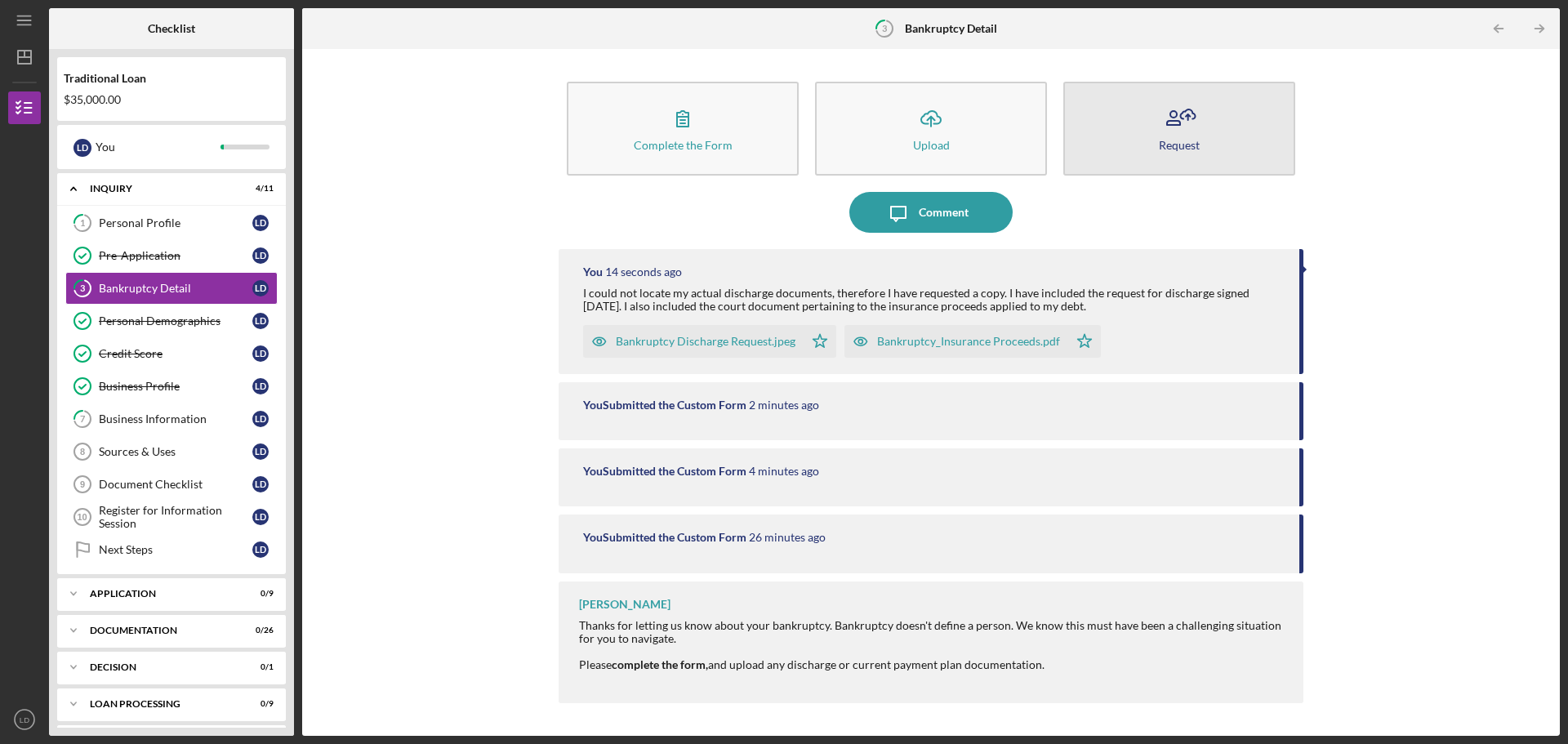
click at [1166, 139] on div "Request" at bounding box center [1179, 144] width 41 height 12
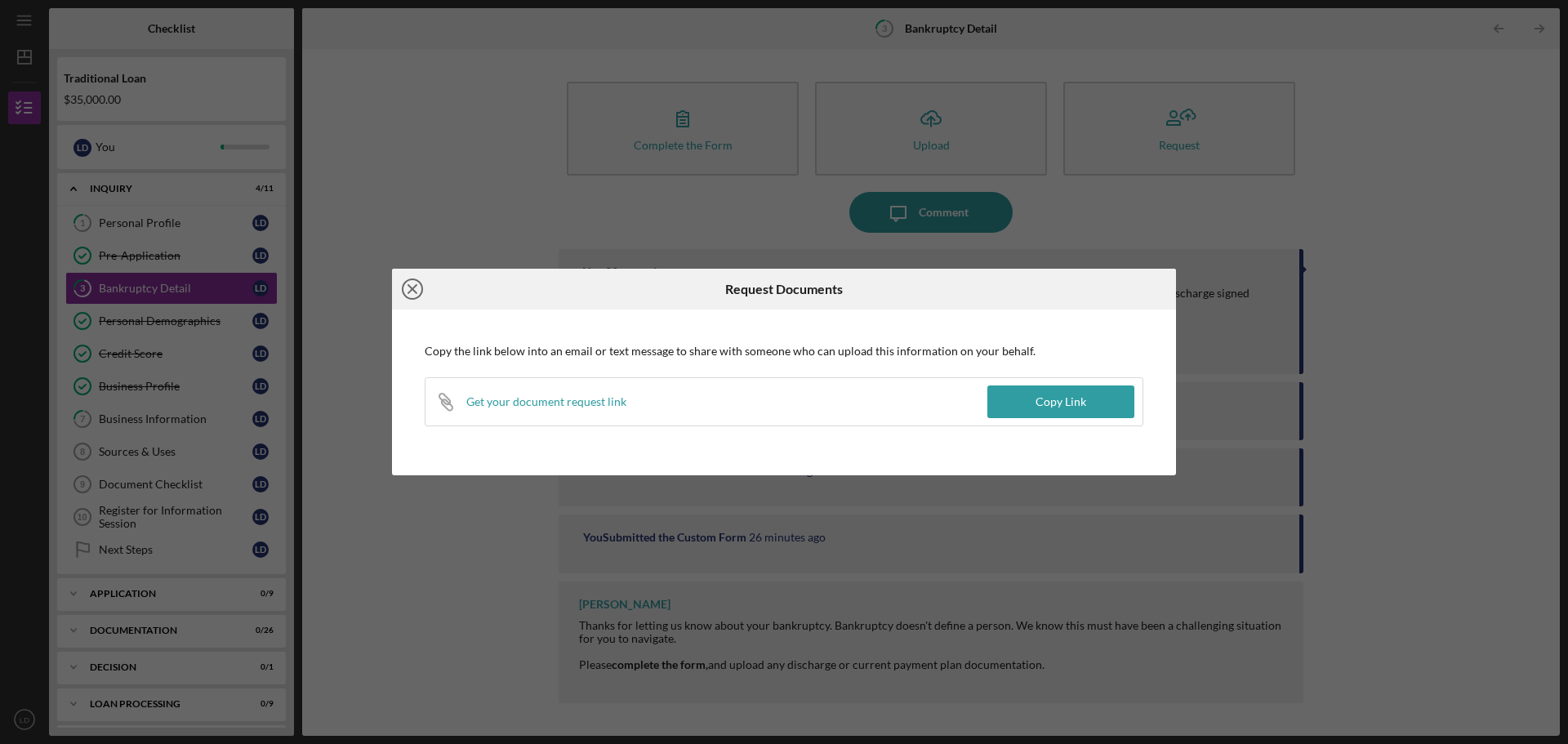
click at [414, 282] on icon "Icon/Close" at bounding box center [413, 288] width 41 height 41
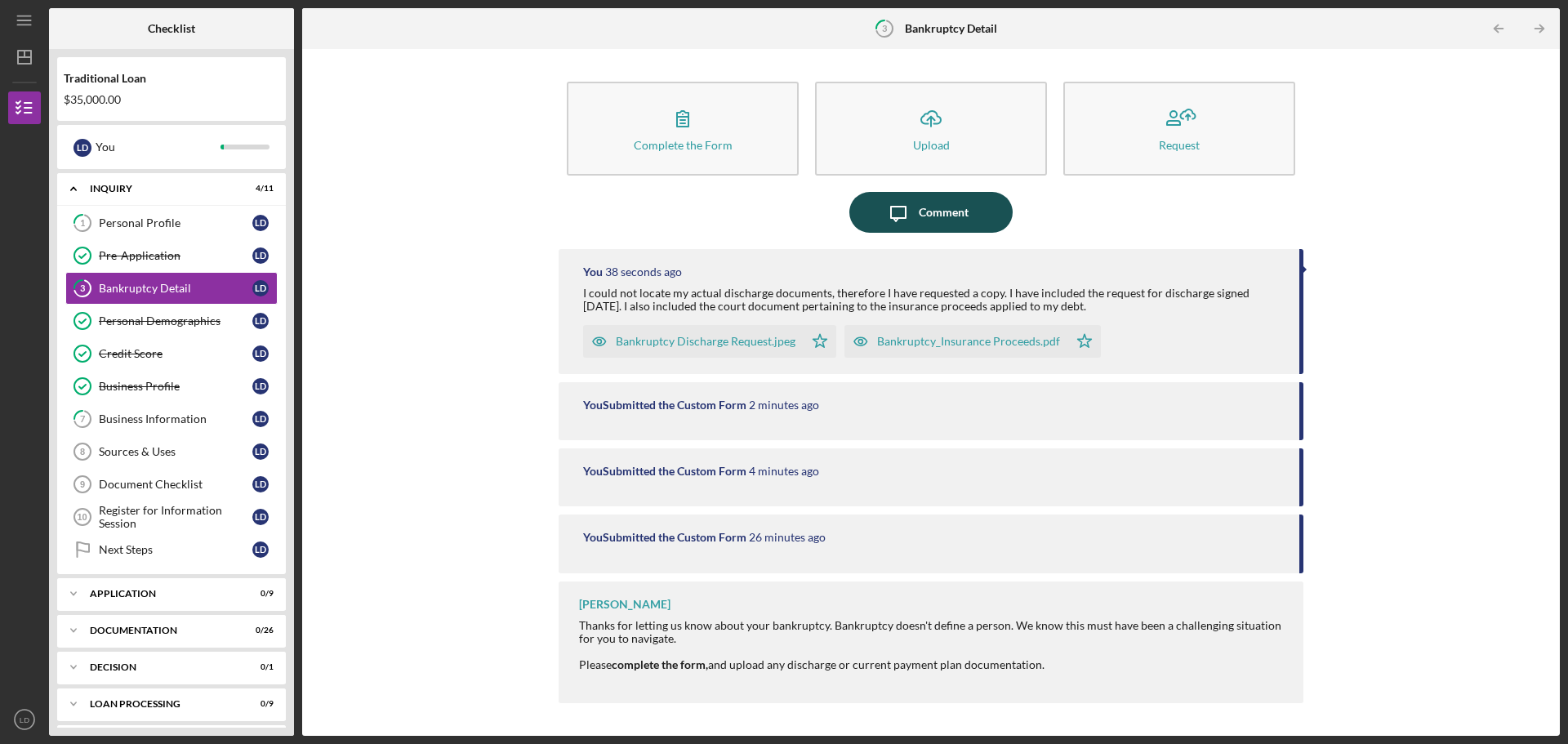
click at [928, 209] on div "Comment" at bounding box center [944, 212] width 50 height 41
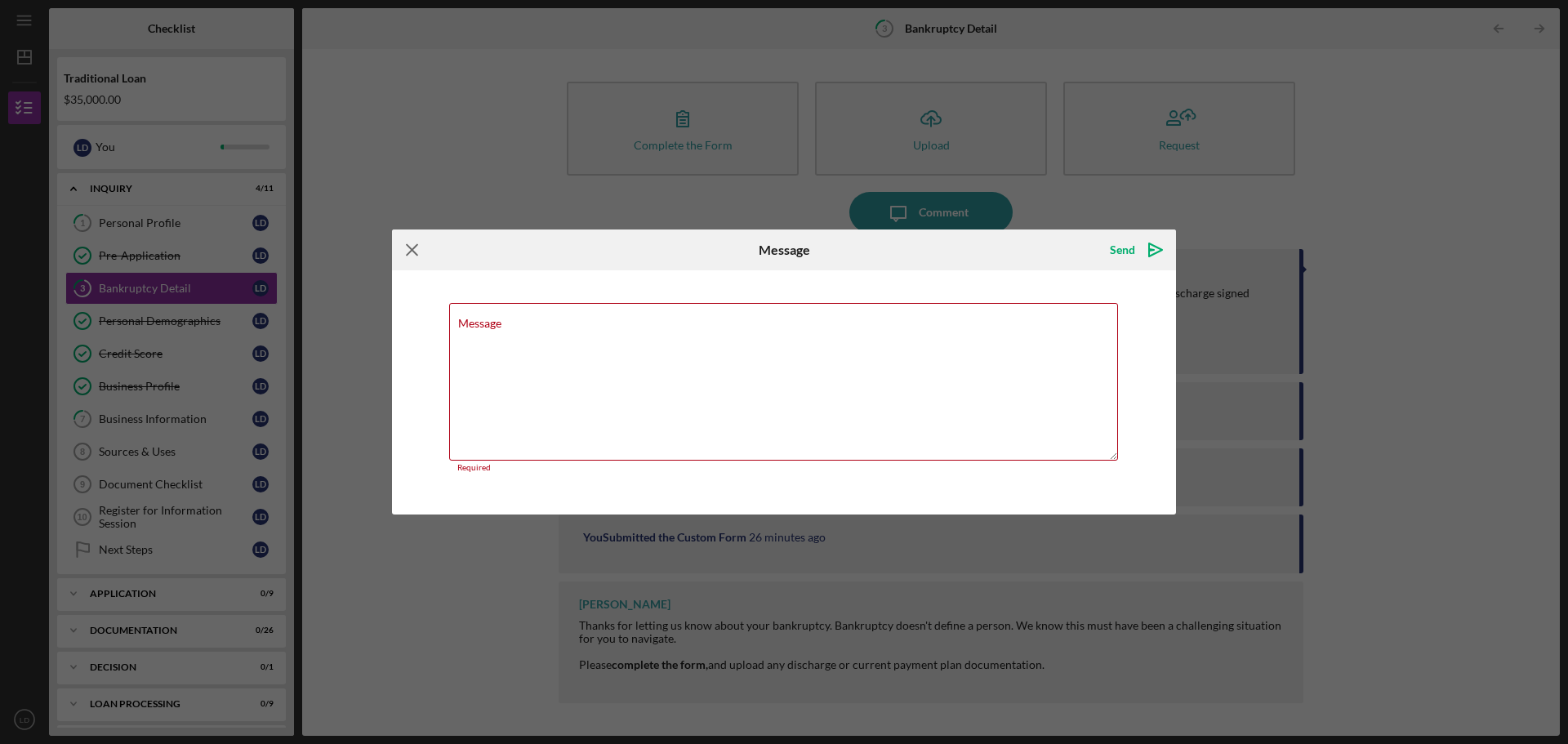
click at [413, 253] on icon "Icon/Menu Close" at bounding box center [413, 249] width 41 height 41
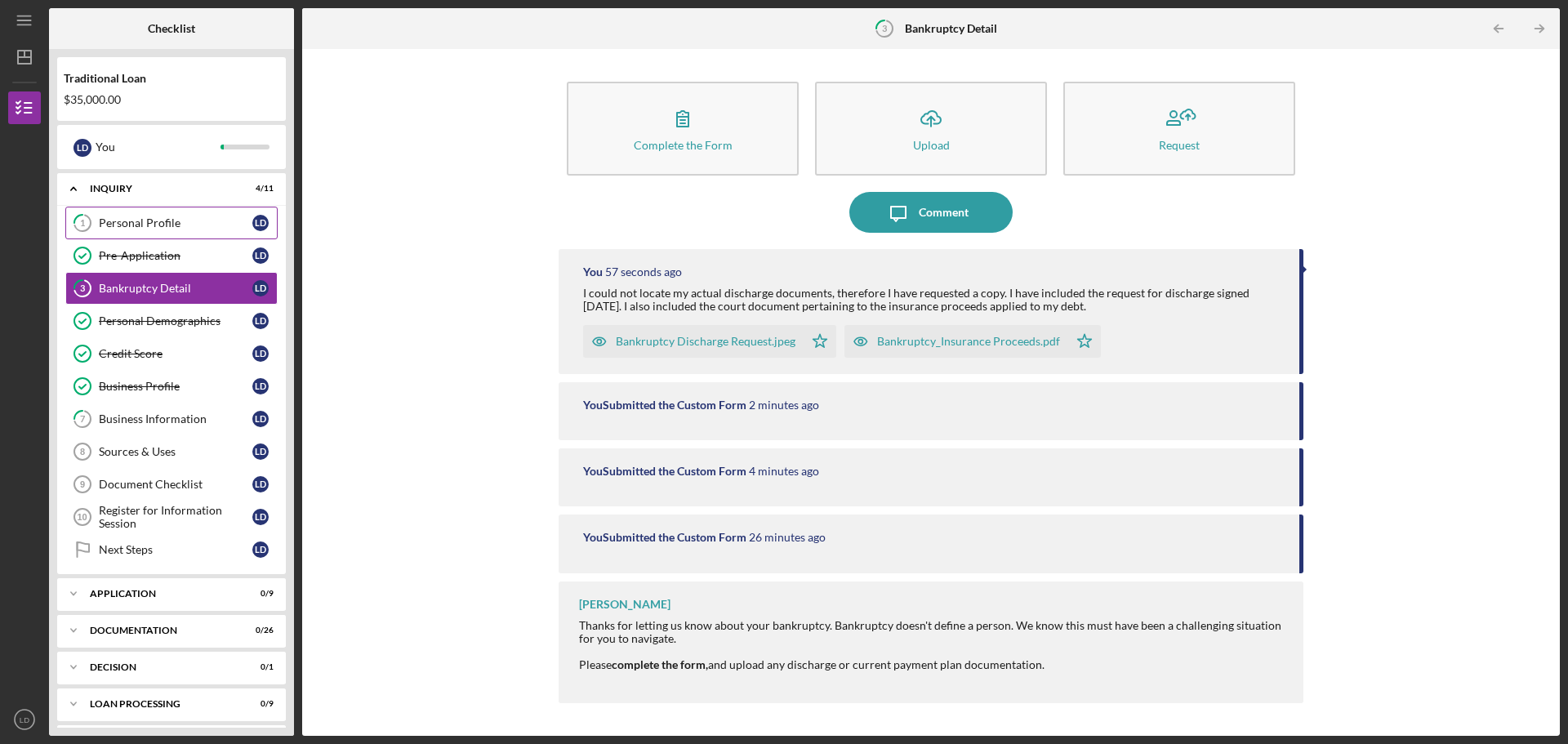
click at [152, 216] on div "Personal Profile" at bounding box center [175, 223] width 153 height 13
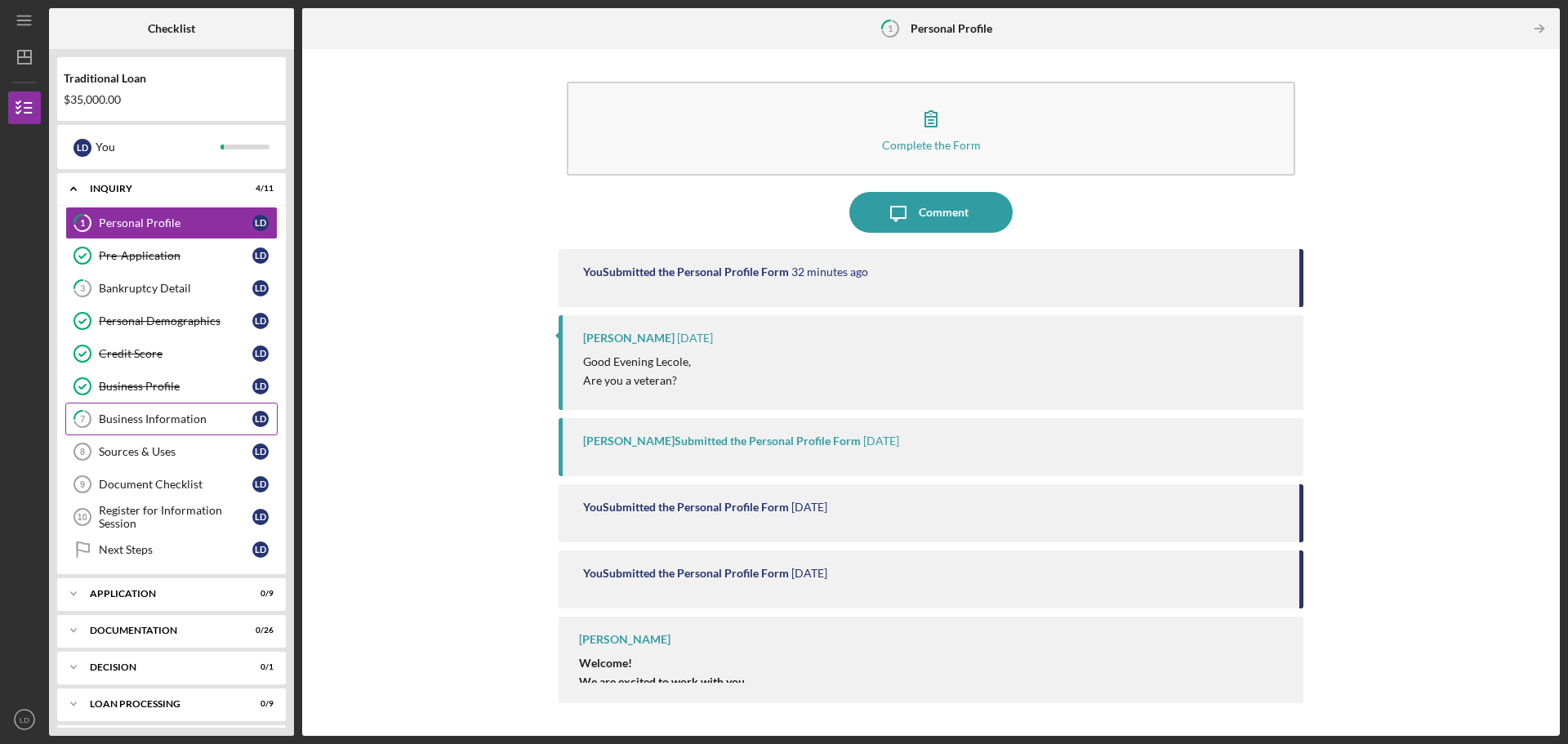
click at [149, 418] on div "Business Information" at bounding box center [175, 419] width 153 height 13
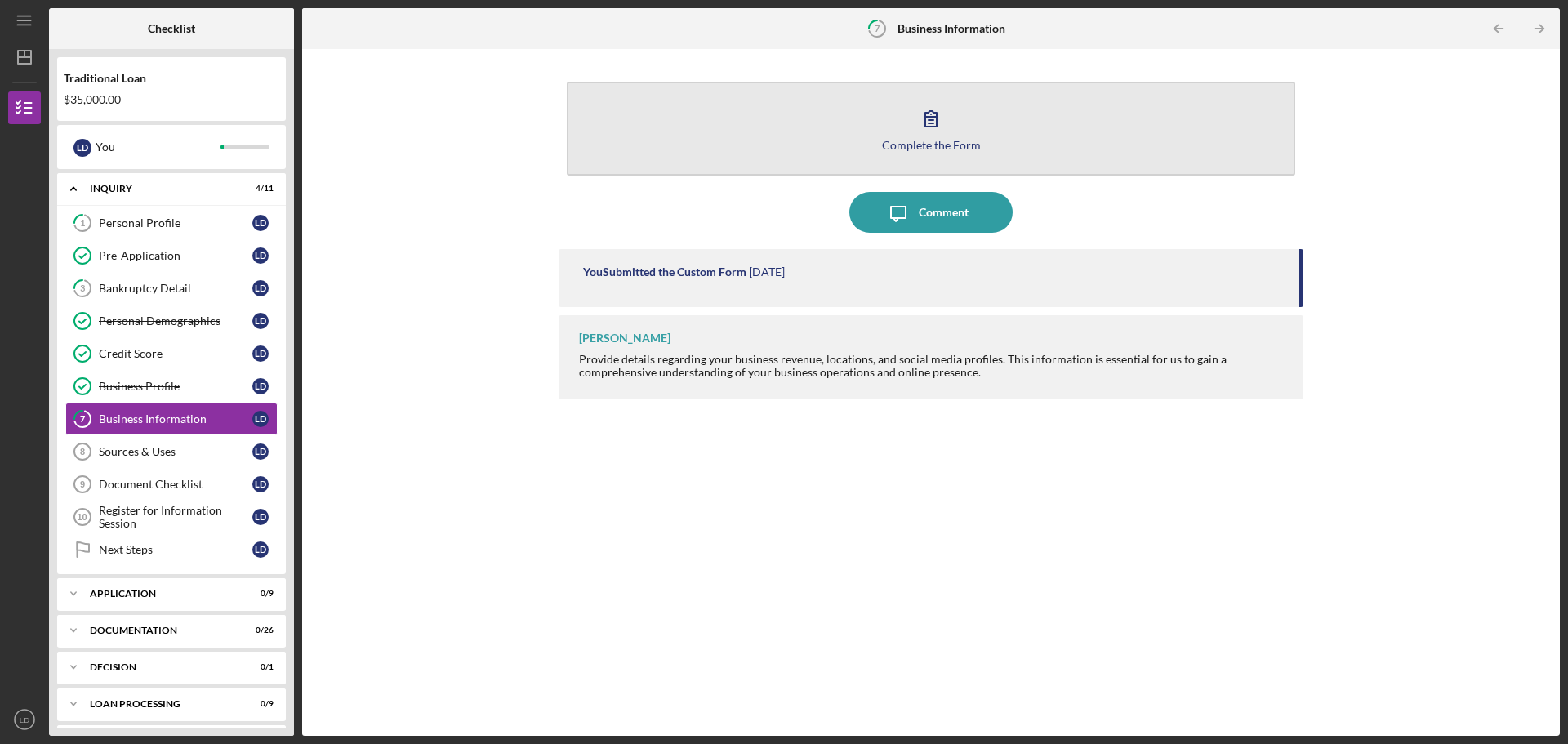
click at [923, 146] on div "Complete the Form" at bounding box center [931, 144] width 99 height 12
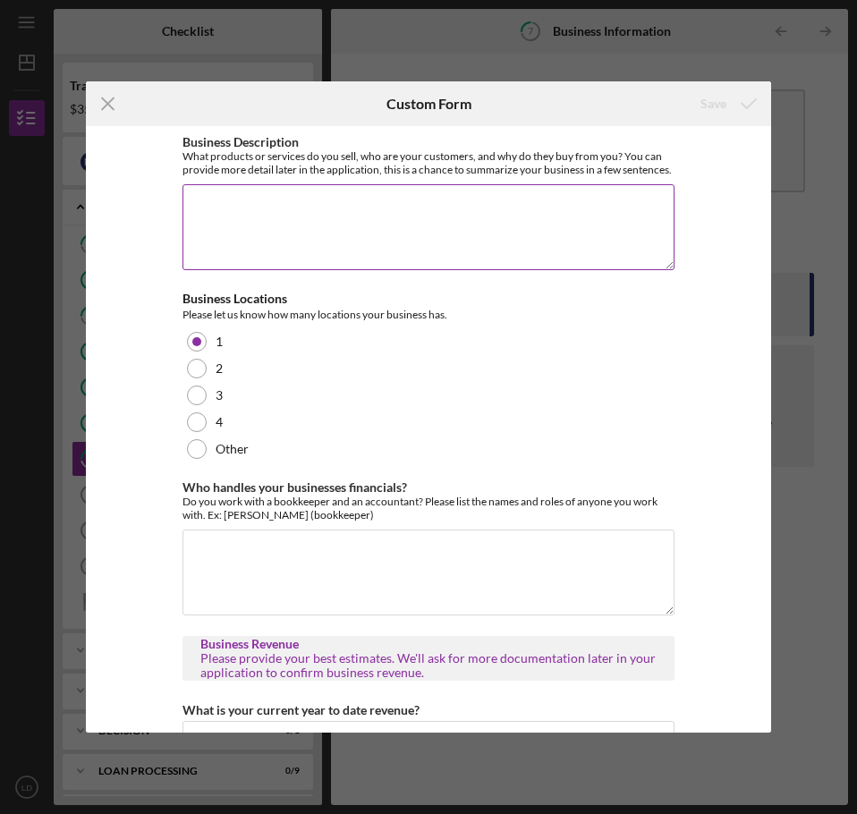
click at [209, 212] on textarea "Business Description" at bounding box center [429, 227] width 492 height 86
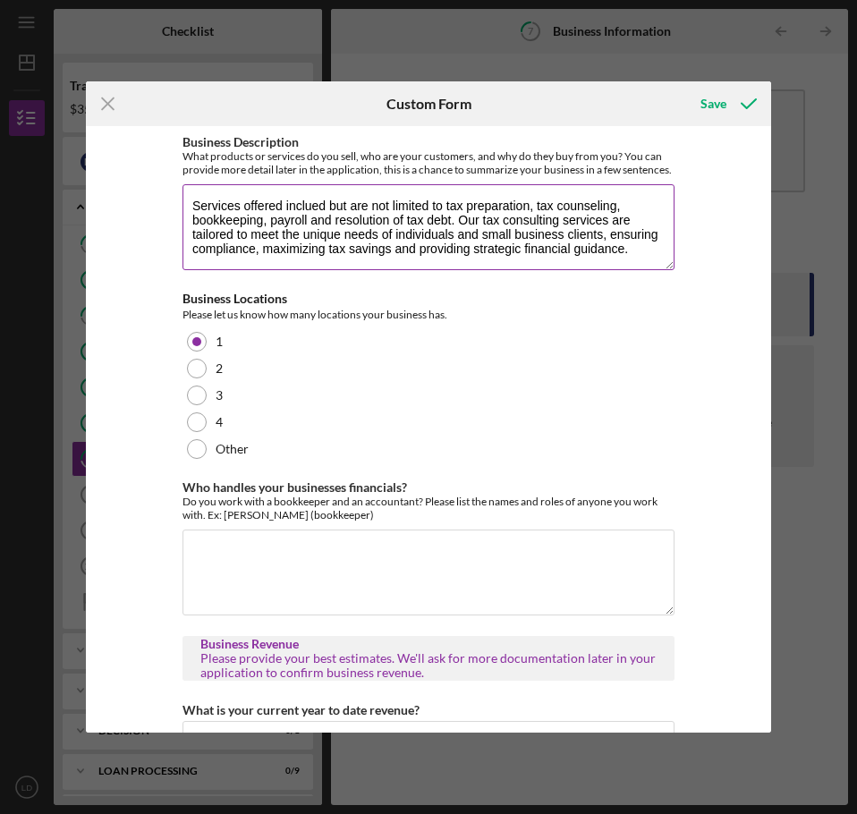
click at [309, 217] on textarea "Services offered inclued but are not limited to tax preparation, tax counseling…" at bounding box center [429, 227] width 492 height 86
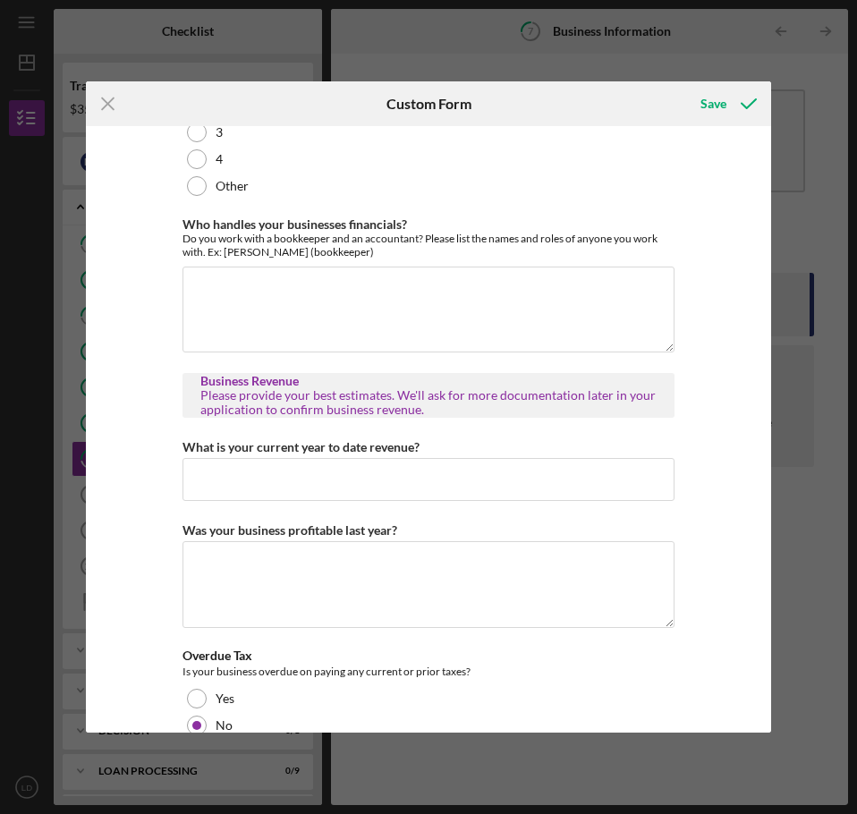
scroll to position [268, 0]
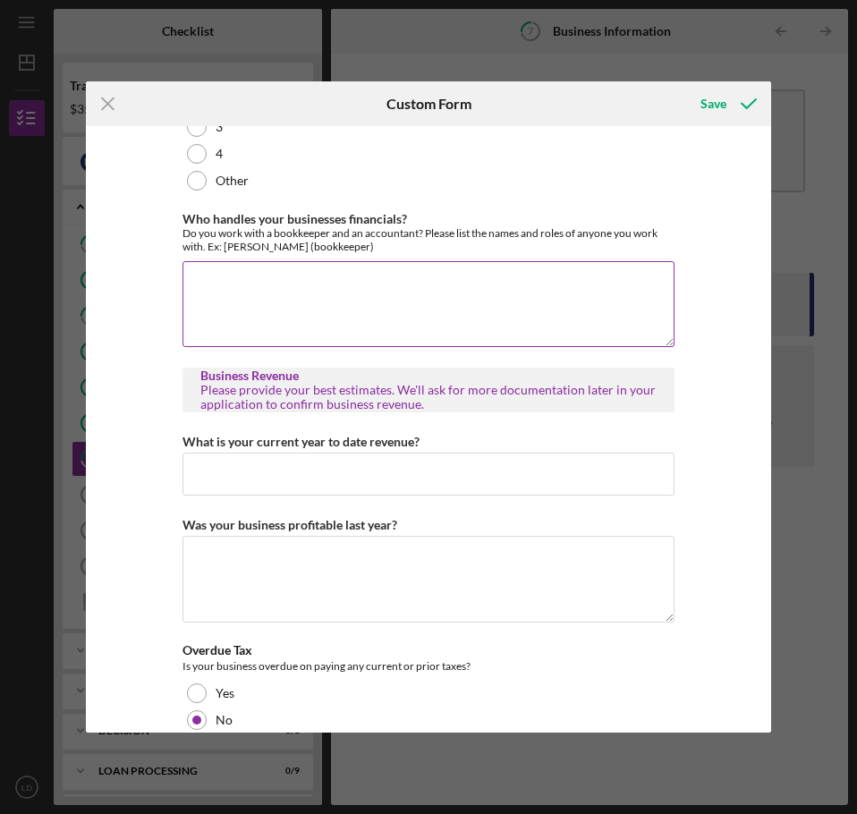
type textarea "Services offered included but are not limited to tax preparation, tax counselin…"
click at [211, 289] on textarea "Who handles your businesses financials?" at bounding box center [429, 304] width 492 height 86
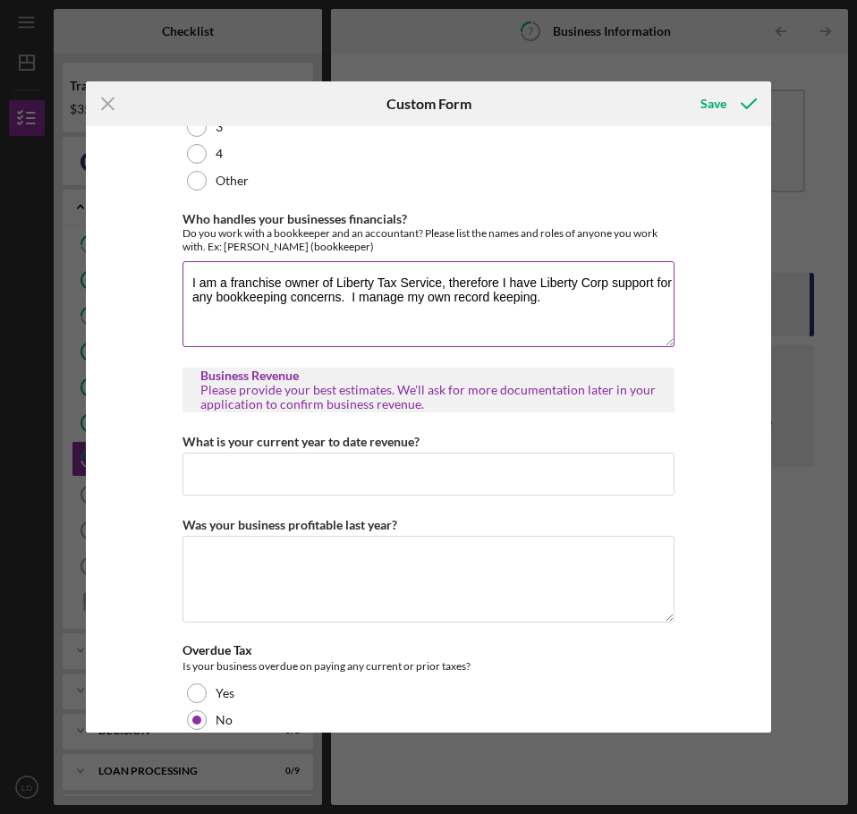
click at [334, 296] on textarea "I am a franchise owner of Liberty Tax Service, therefore I have Liberty Corp su…" at bounding box center [429, 304] width 492 height 86
click at [616, 302] on textarea "I am a franchise owner of a Liberty Tax Service, therefore I have Liberty Corp …" at bounding box center [429, 304] width 492 height 86
click at [410, 311] on textarea "I am a franchise owner of a Liberty Tax Service, therefore I have Liberty Corpo…" at bounding box center [429, 304] width 492 height 86
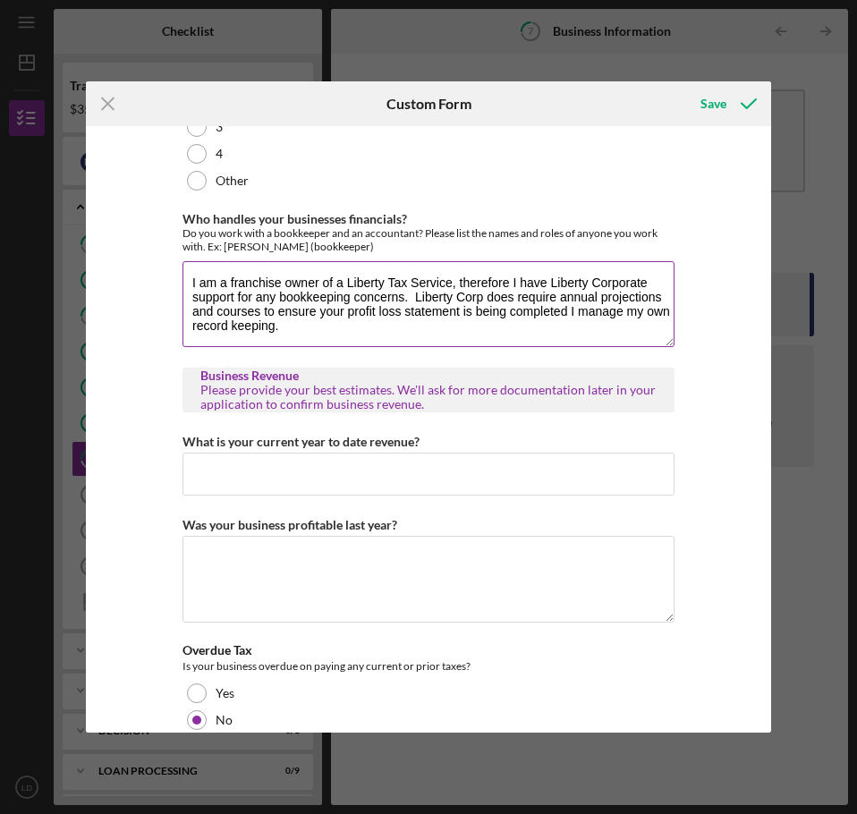
click at [662, 310] on textarea "I am a franchise owner of a Liberty Tax Service, therefore I have Liberty Corpo…" at bounding box center [429, 304] width 492 height 86
click at [245, 323] on textarea "I am a franchise owner of a Liberty Tax Service, therefore I have Liberty Corpo…" at bounding box center [429, 304] width 492 height 86
click at [221, 326] on textarea "I am a franchise owner of a Liberty Tax Service, therefore I have Liberty Corpo…" at bounding box center [429, 304] width 492 height 86
drag, startPoint x: 215, startPoint y: 324, endPoint x: 263, endPoint y: 328, distance: 48.5
click at [263, 328] on textarea "I am a franchise owner of a Liberty Tax Service, therefore I have Liberty Corpo…" at bounding box center [429, 304] width 492 height 86
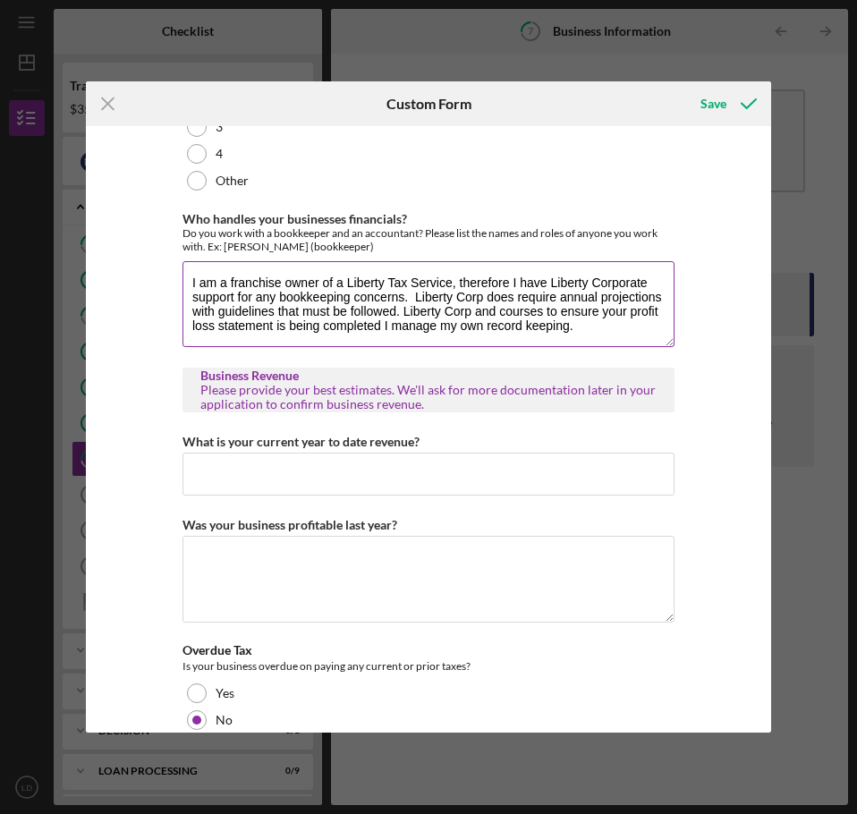
click at [475, 325] on textarea "I am a franchise owner of a Liberty Tax Service, therefore I have Liberty Corpo…" at bounding box center [429, 304] width 492 height 86
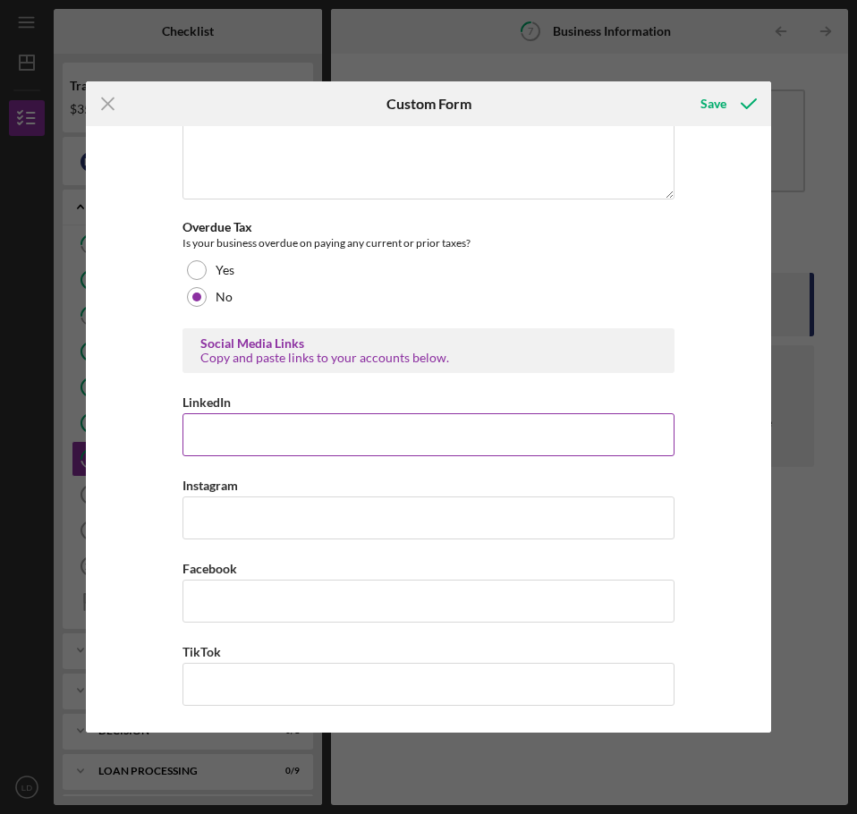
scroll to position [487, 0]
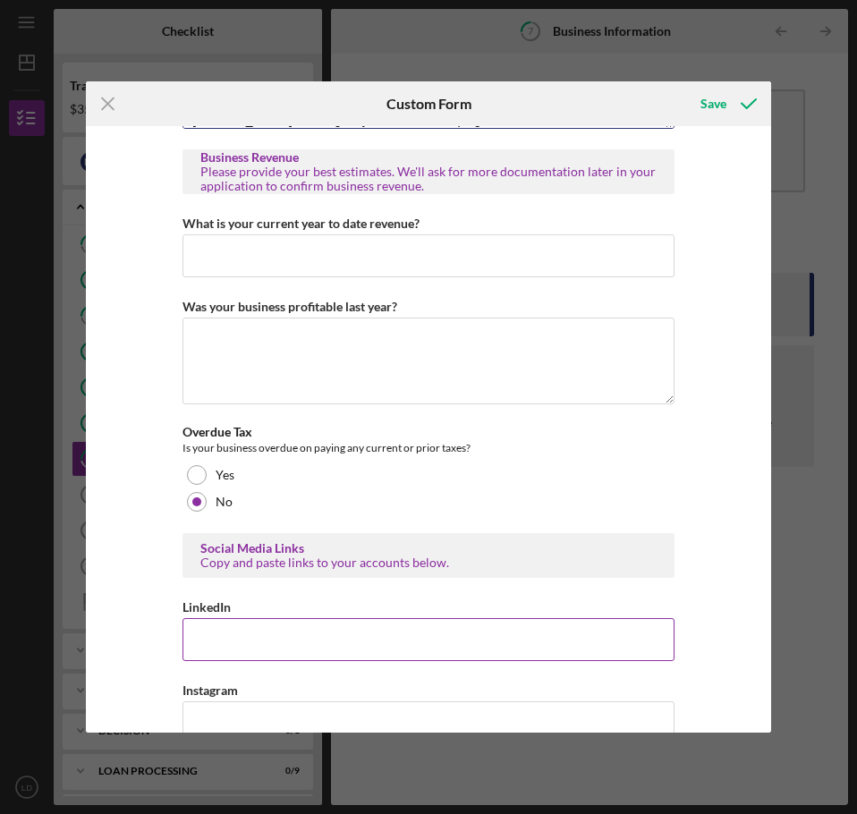
type textarea "I am a franchise owner of a Liberty Tax Service, therefore I have Liberty Corpo…"
click at [240, 641] on input "LinkedIn" at bounding box center [429, 639] width 492 height 43
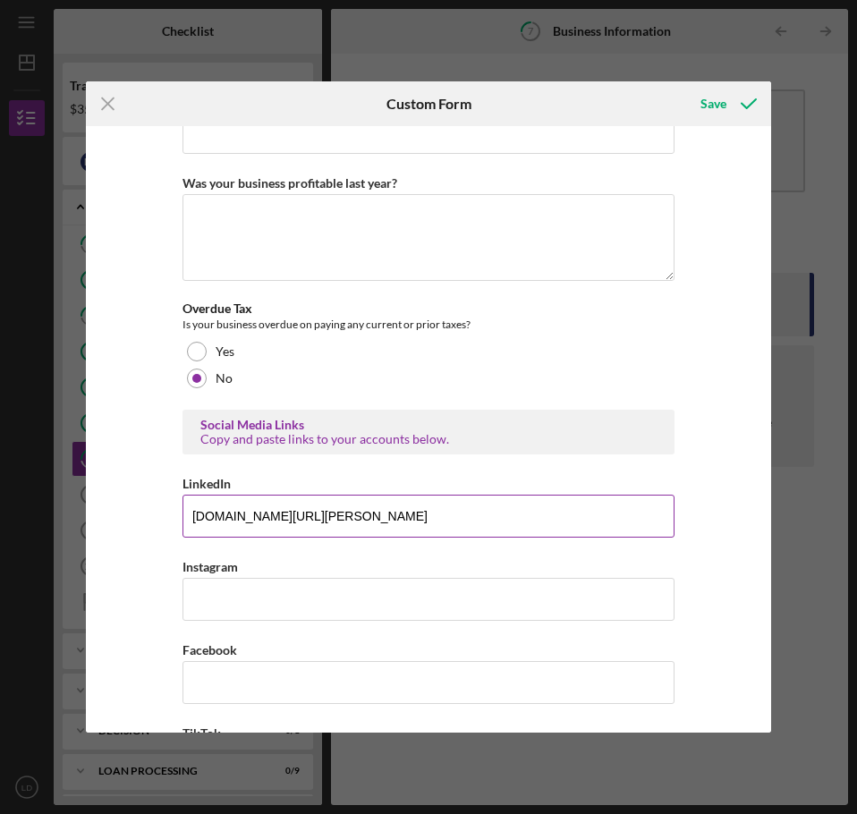
scroll to position [705, 0]
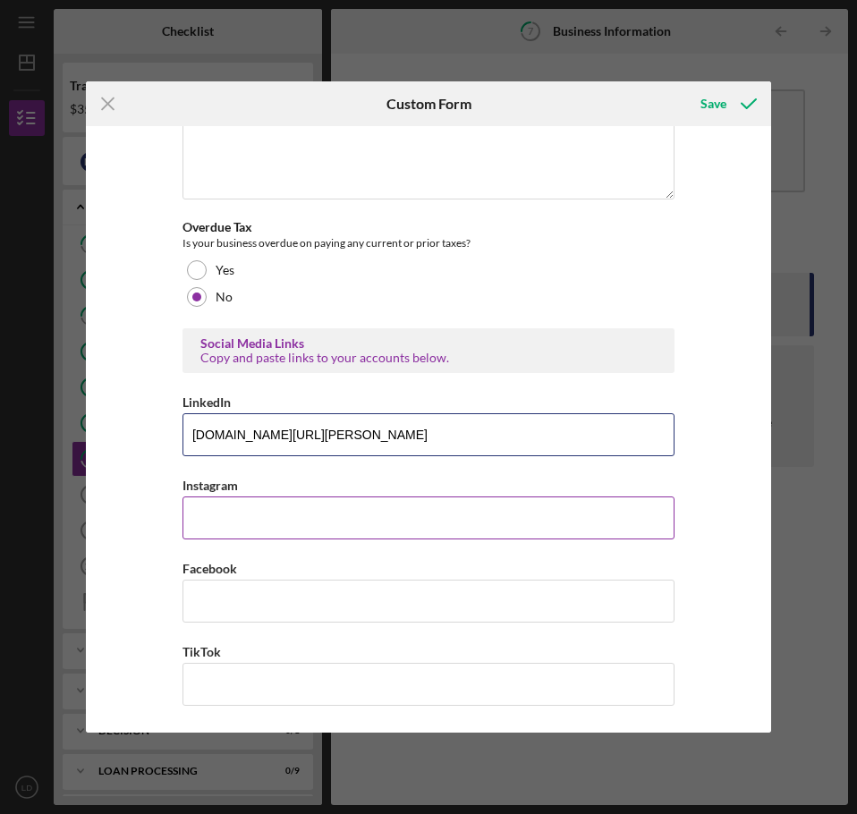
type input "[DOMAIN_NAME][URL][PERSON_NAME]"
click at [192, 522] on input "Instagram" at bounding box center [429, 518] width 492 height 43
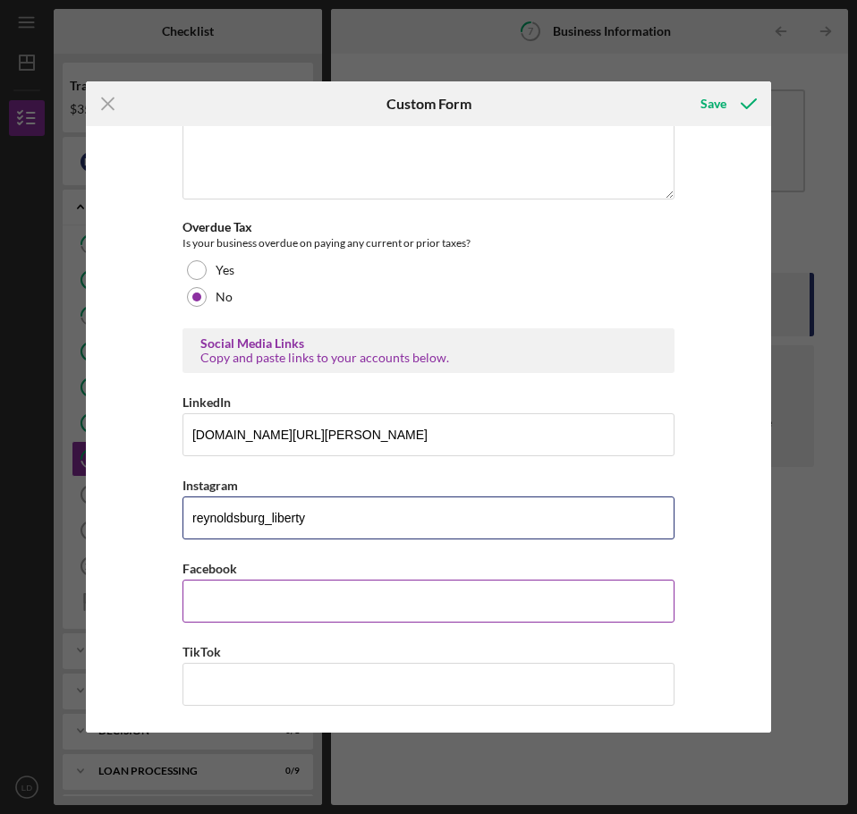
type input "reynoldsburg_liberty"
click at [248, 612] on input "Facebook" at bounding box center [429, 601] width 492 height 43
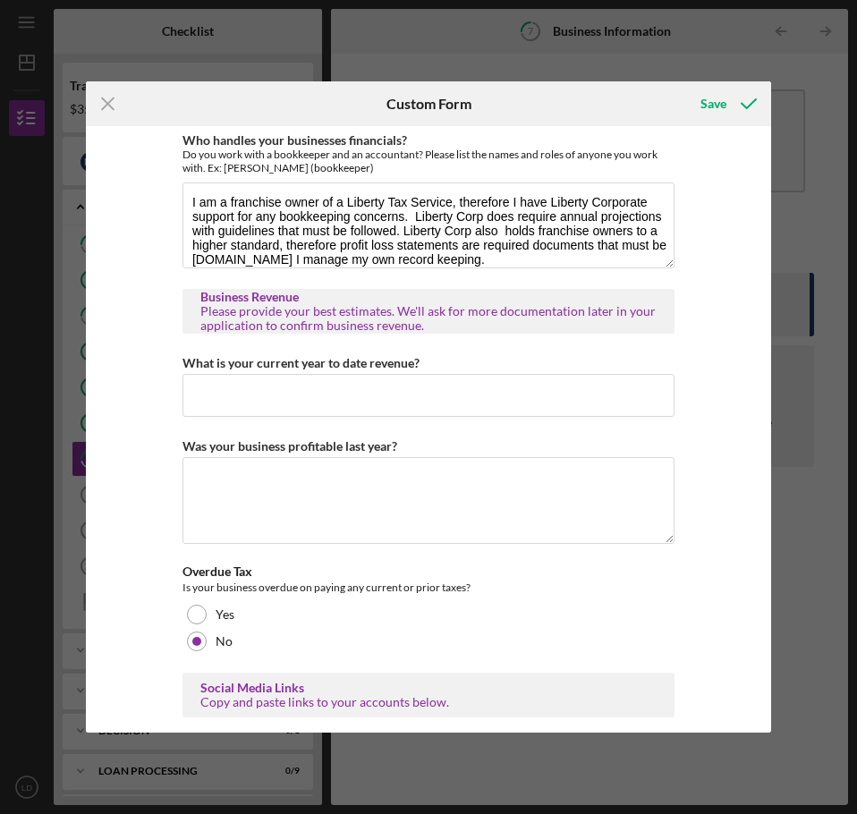
scroll to position [258, 0]
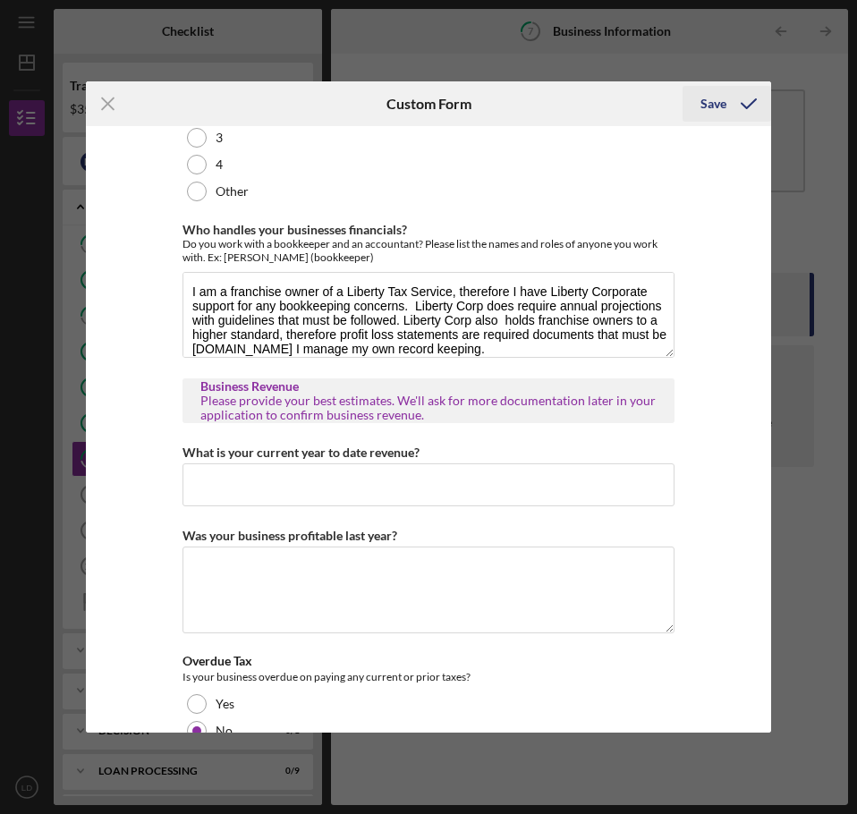
type input "[PERSON_NAME] (Liberty Tax)"
click at [717, 98] on div "Save" at bounding box center [714, 104] width 26 height 36
